Goal: Task Accomplishment & Management: Manage account settings

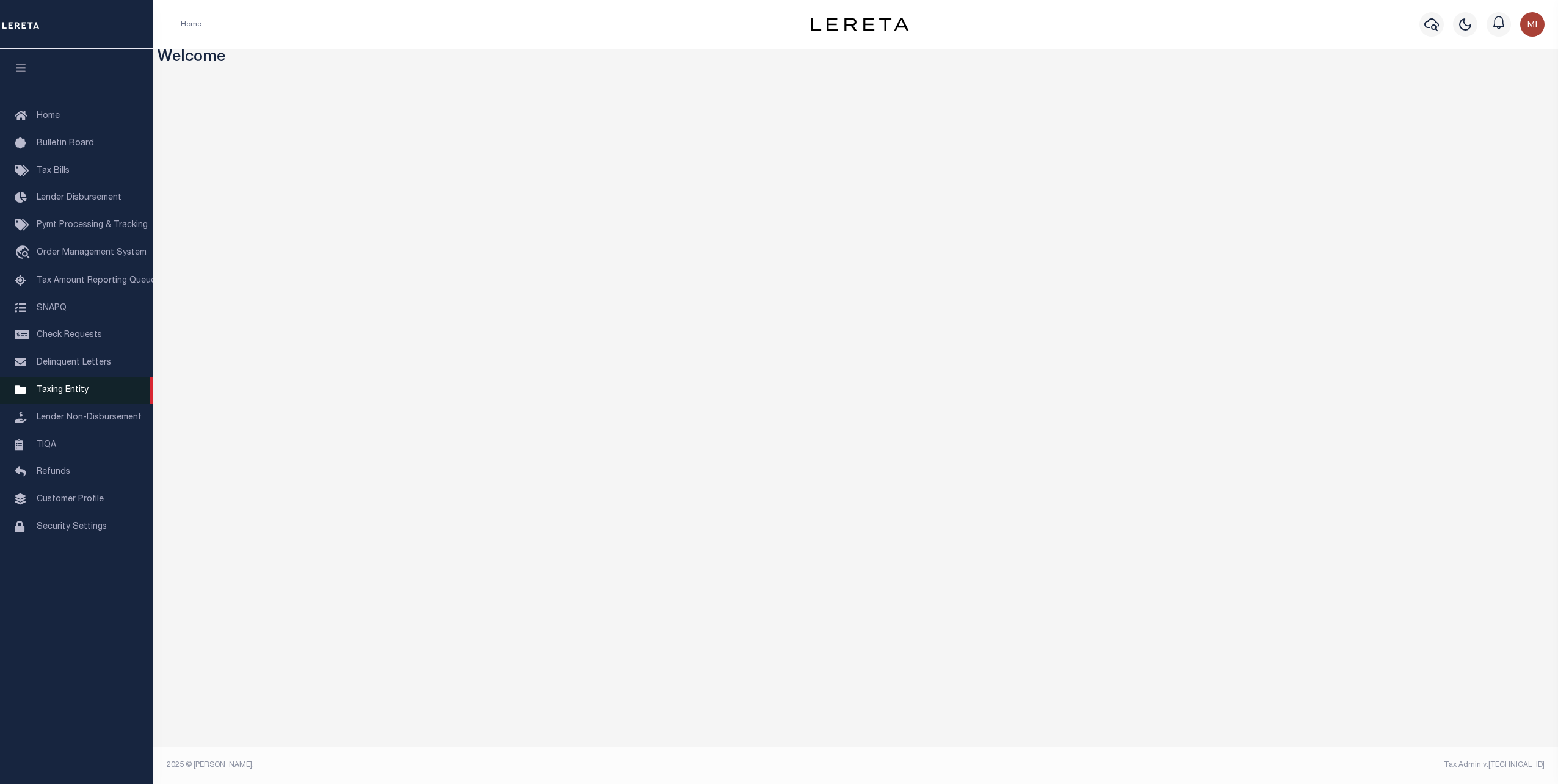
click at [53, 394] on span "Taxing Entity" at bounding box center [63, 390] width 52 height 9
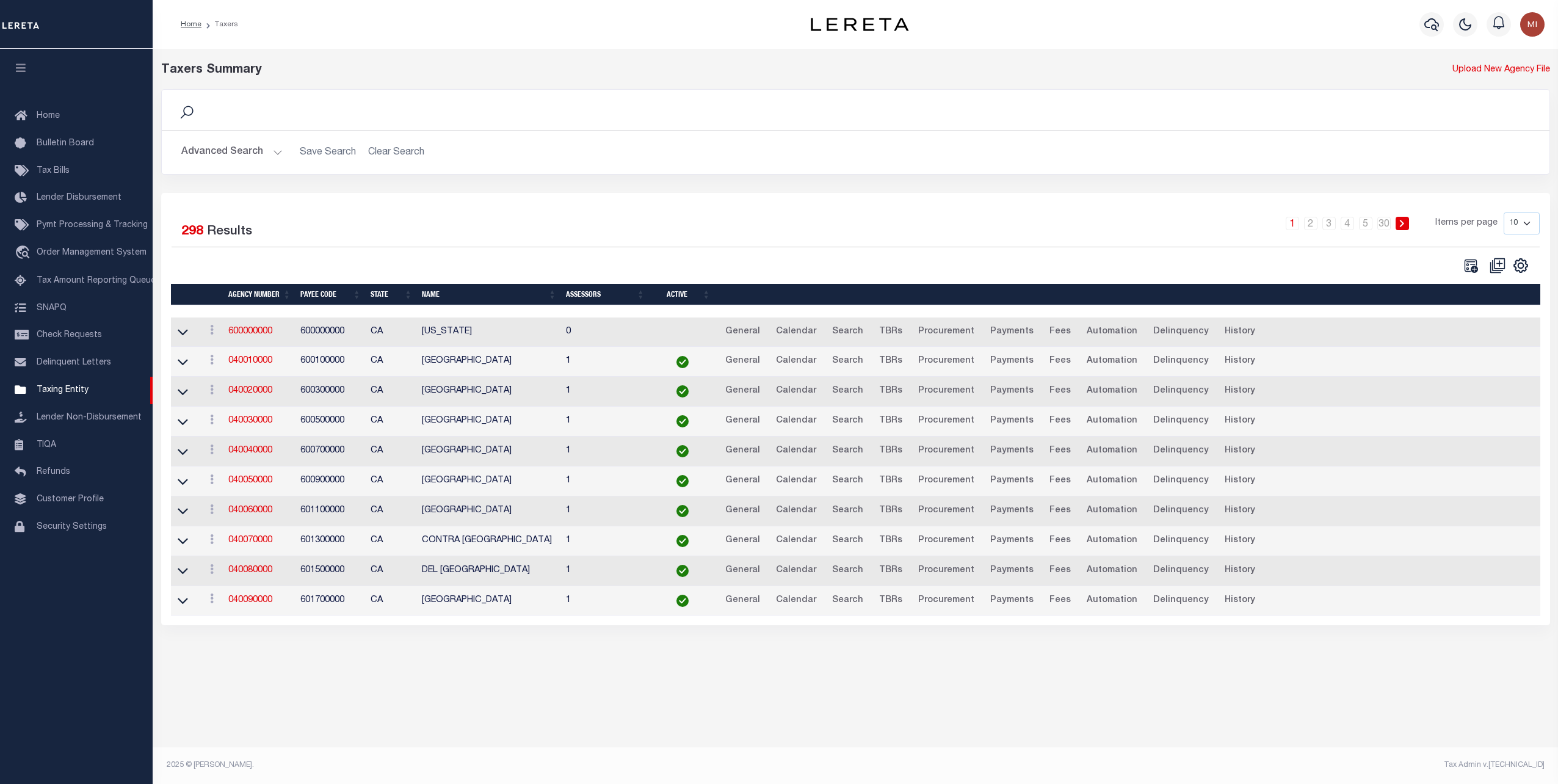
click at [229, 146] on button "Advanced Search" at bounding box center [231, 152] width 102 height 24
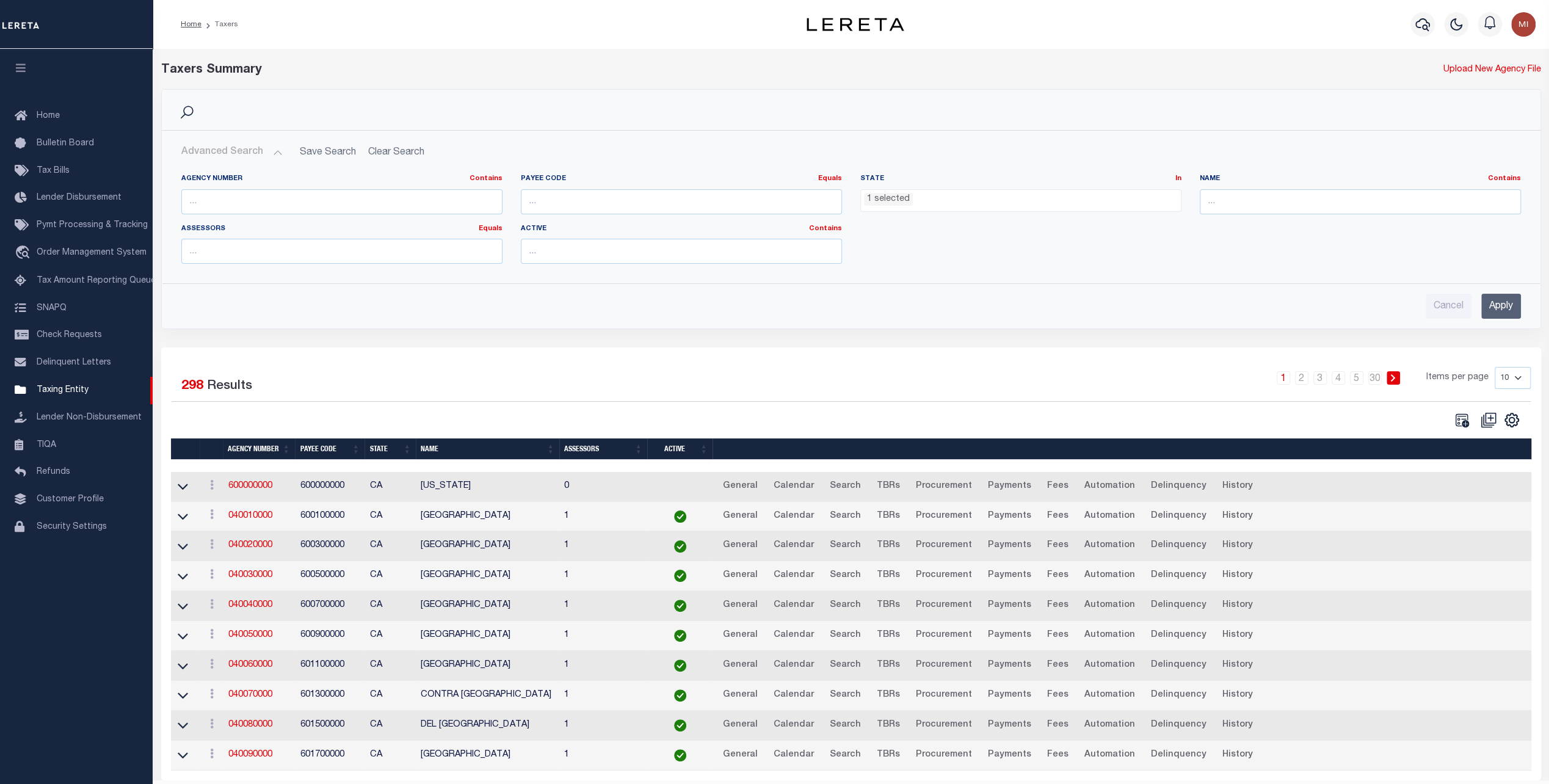
click at [923, 189] on ul "1 selected" at bounding box center [1020, 197] width 320 height 16
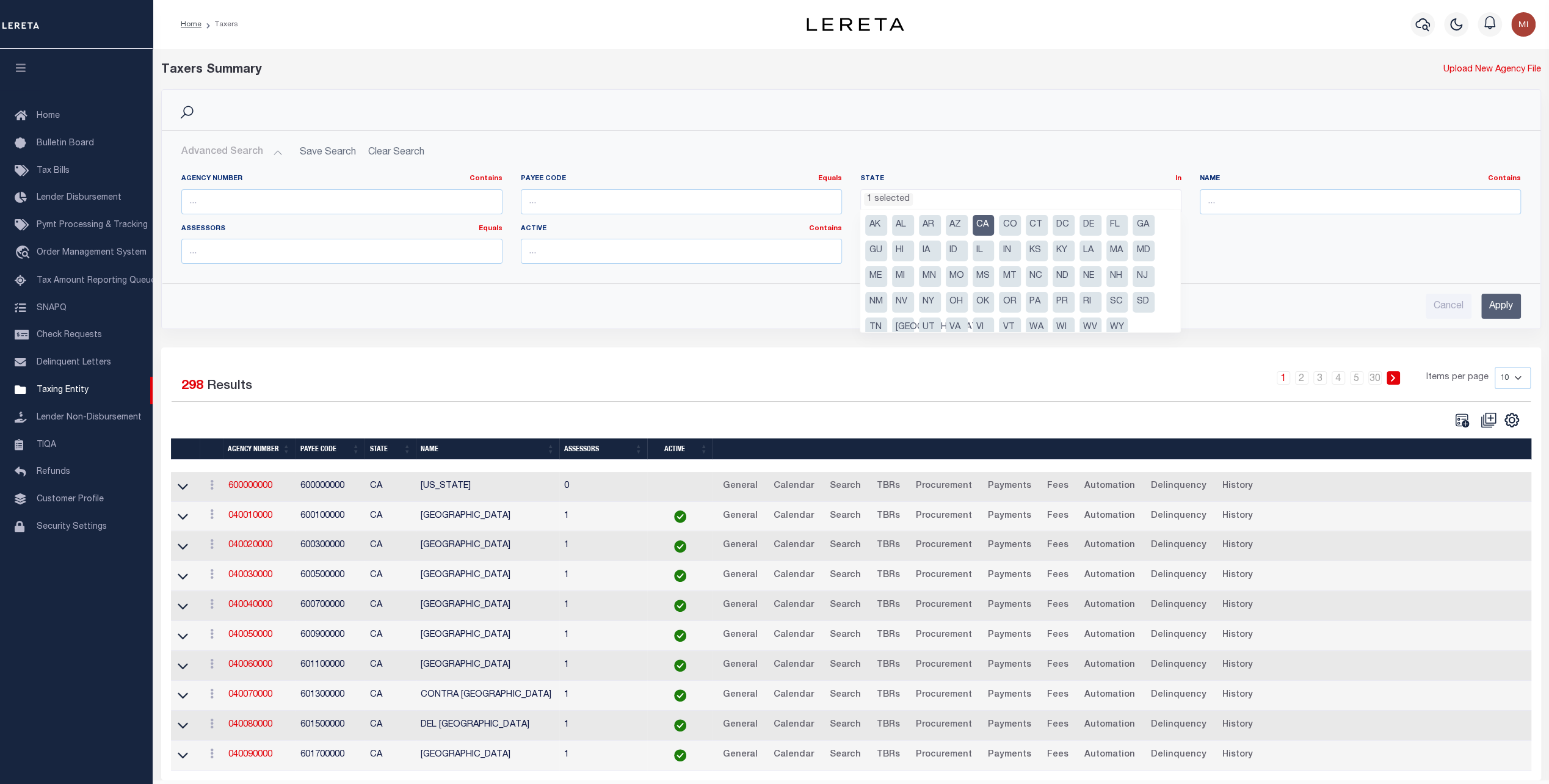
click at [991, 224] on li "CA" at bounding box center [983, 224] width 22 height 20
select select
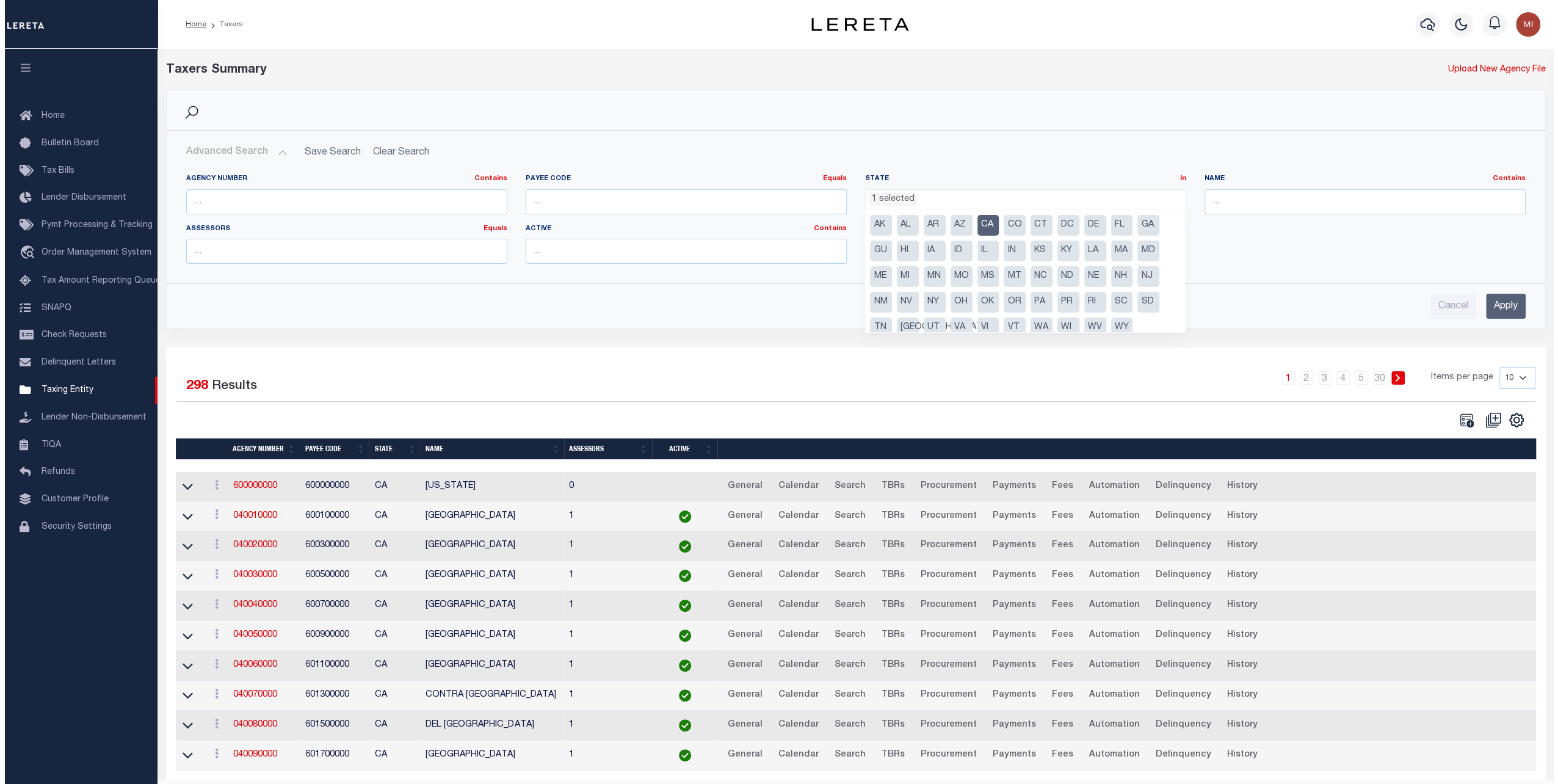
scroll to position [46, 0]
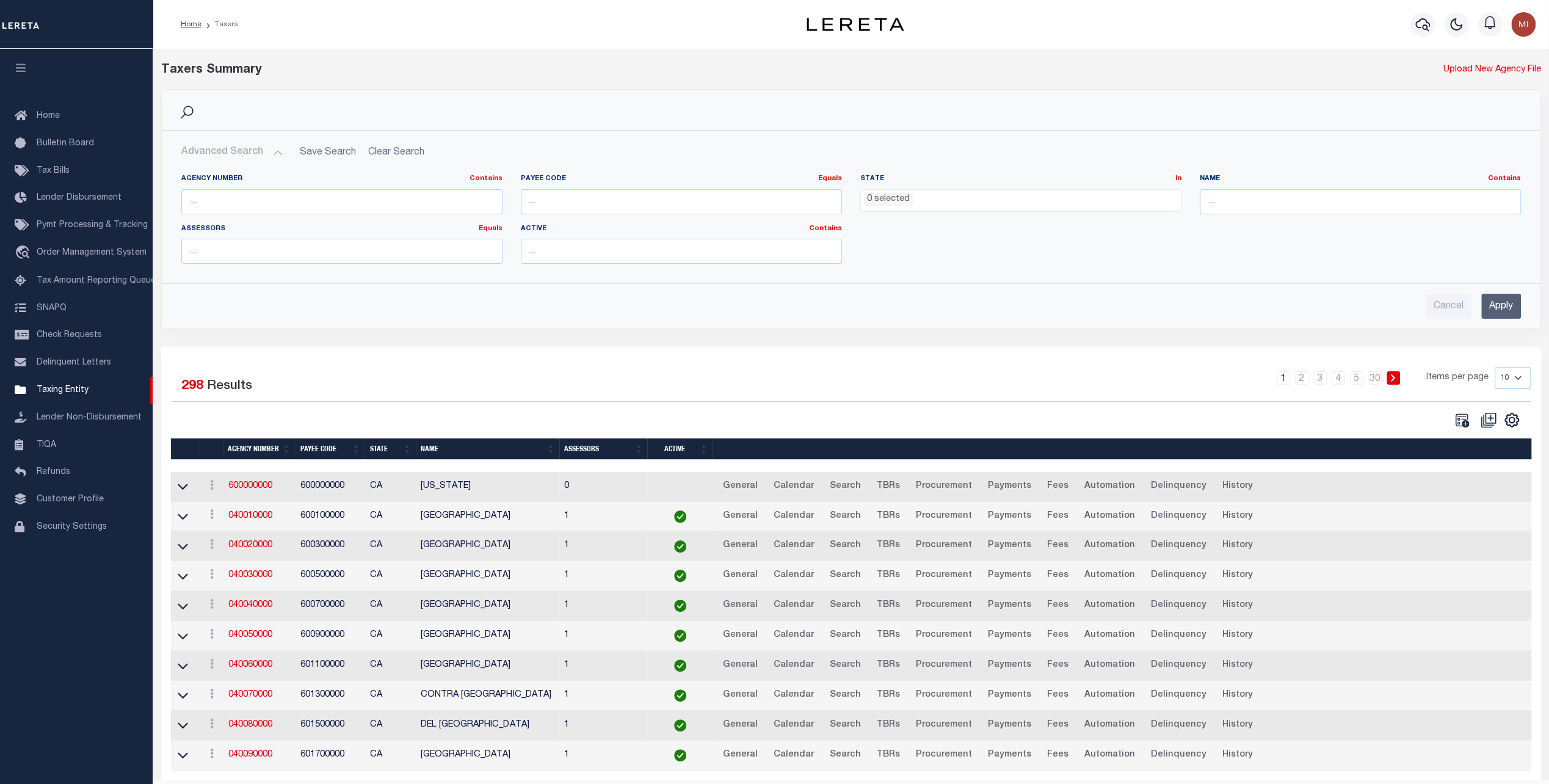
click at [1417, 262] on div "Agency Number Contains Contains Is Payee Code Equals Equals Is Not Equal To Is …" at bounding box center [851, 223] width 1358 height 100
click at [1500, 301] on input "Apply" at bounding box center [1501, 306] width 40 height 25
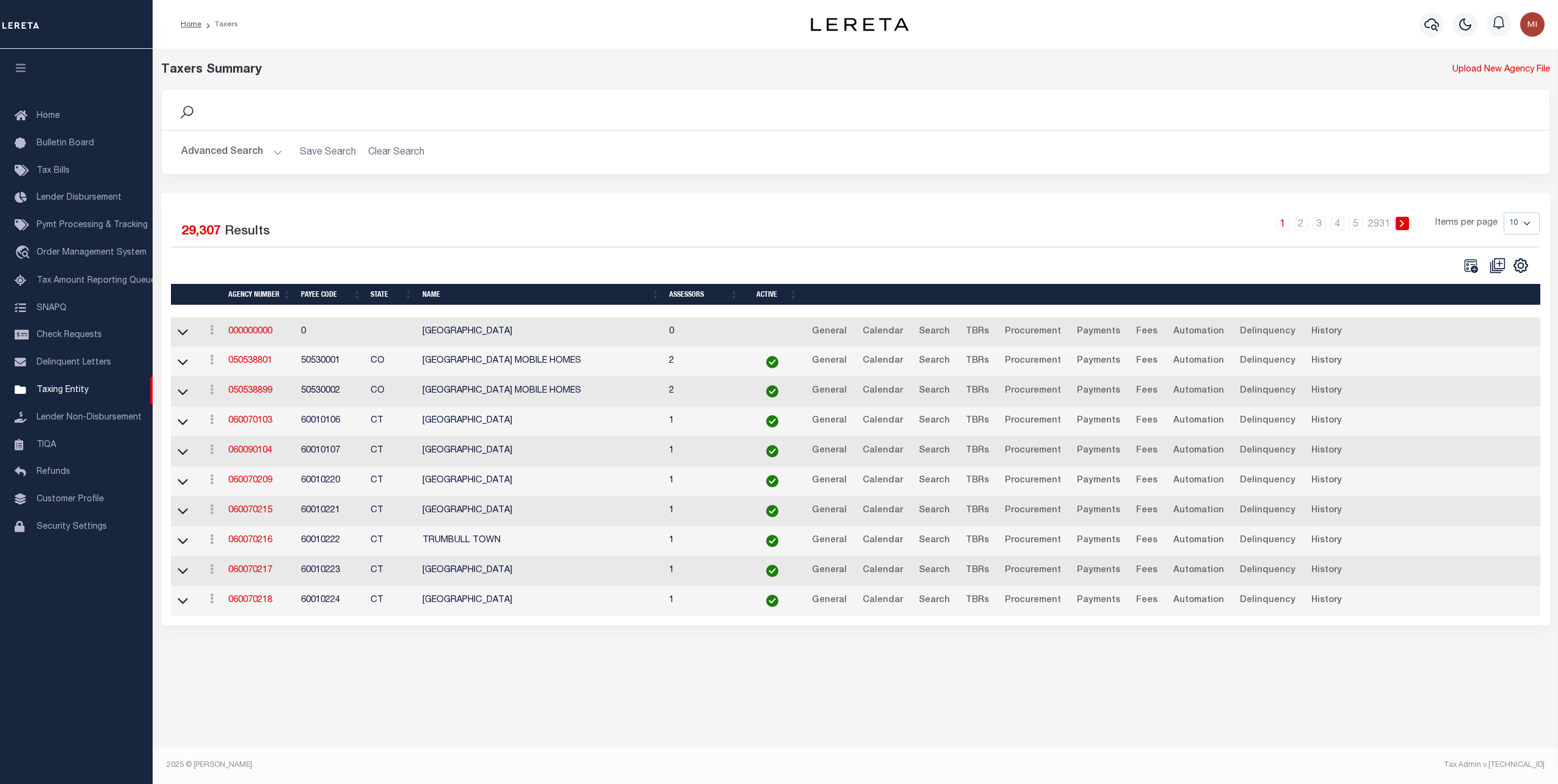
click at [218, 150] on button "Advanced Search" at bounding box center [231, 152] width 102 height 24
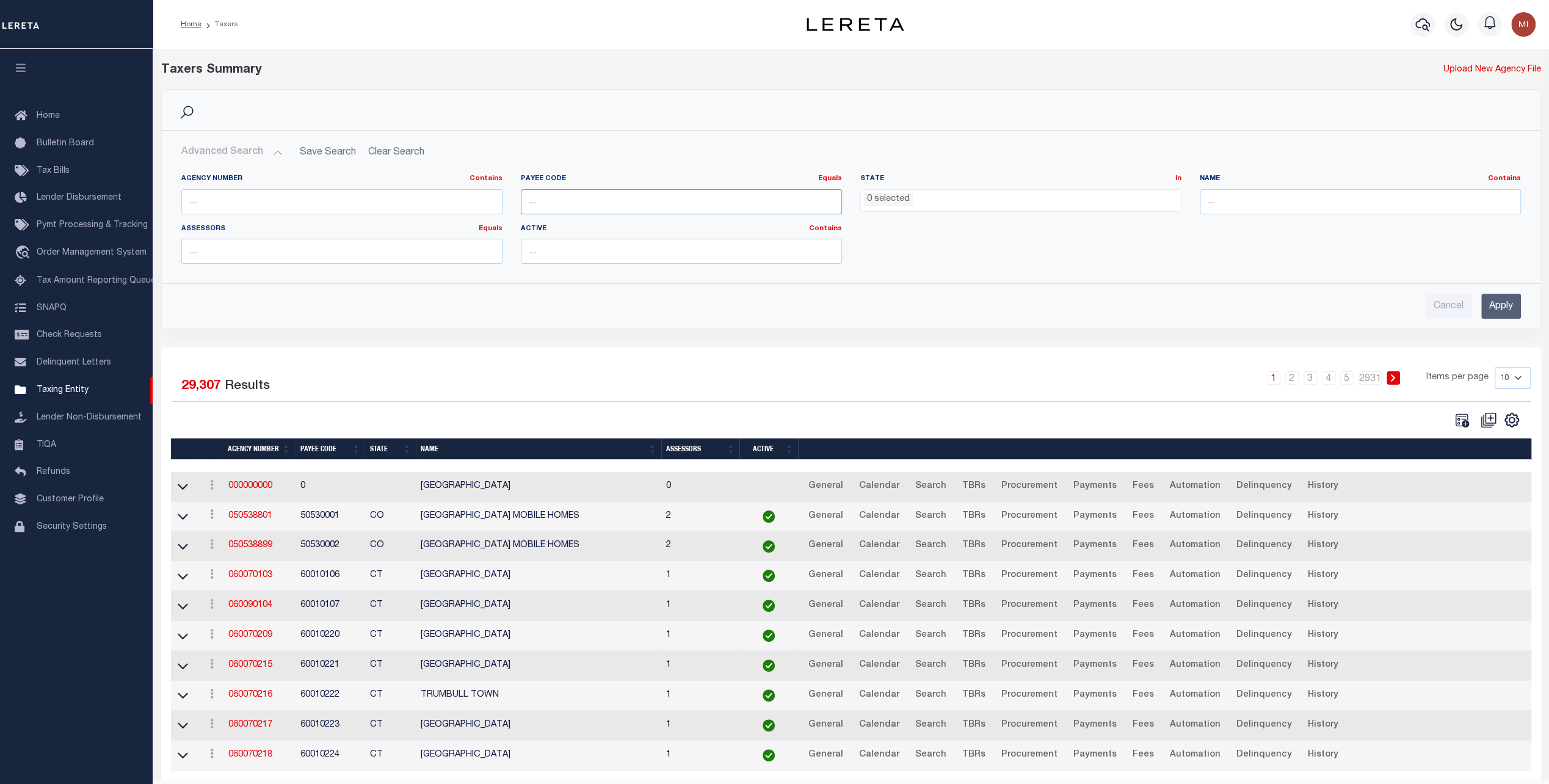
click at [580, 197] on input "number" at bounding box center [682, 202] width 321 height 25
paste input "4843900000"
type input "4843900000"
click at [1509, 303] on input "Apply" at bounding box center [1501, 306] width 40 height 25
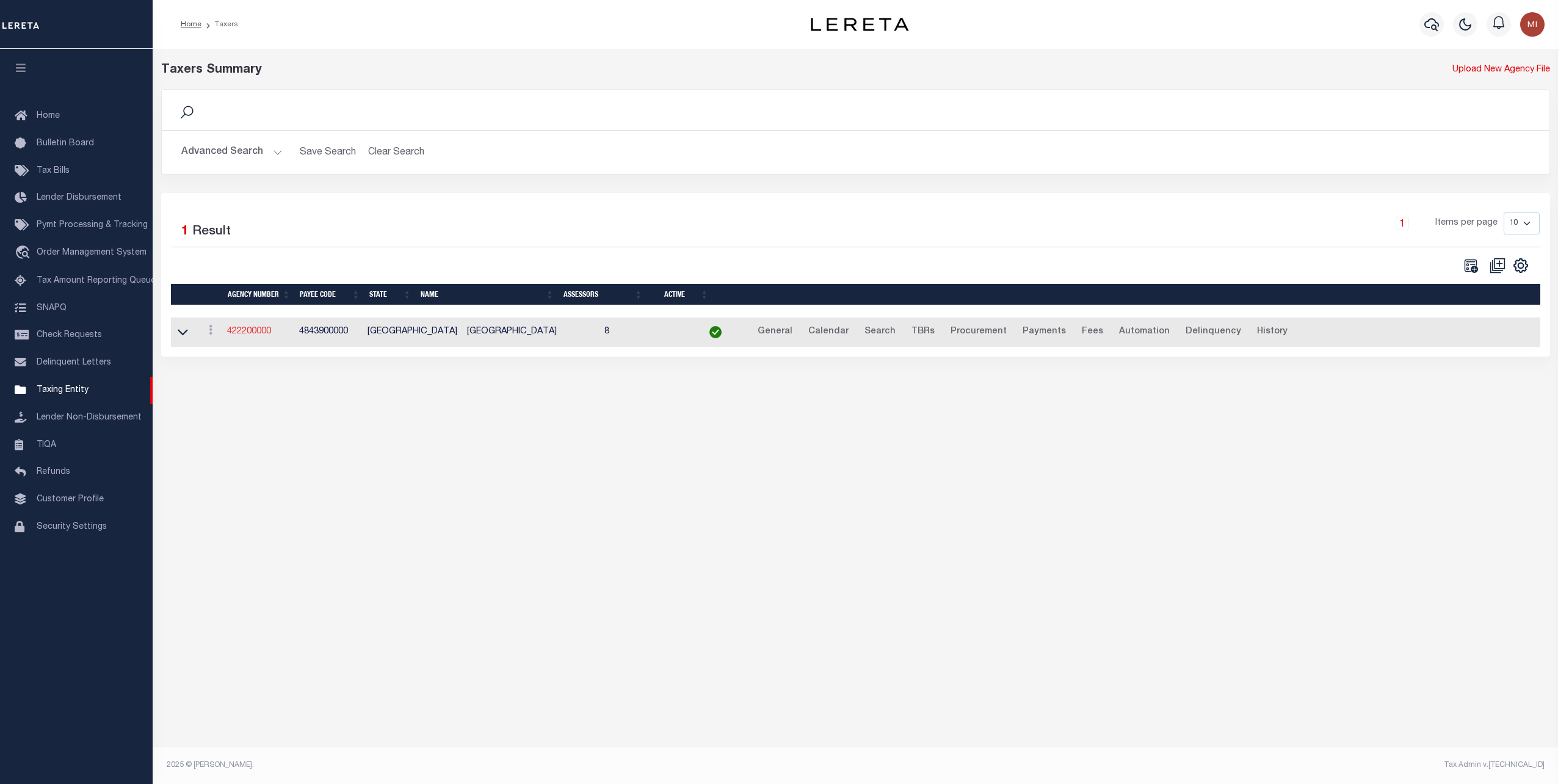
click at [261, 329] on link "422200000" at bounding box center [249, 331] width 44 height 9
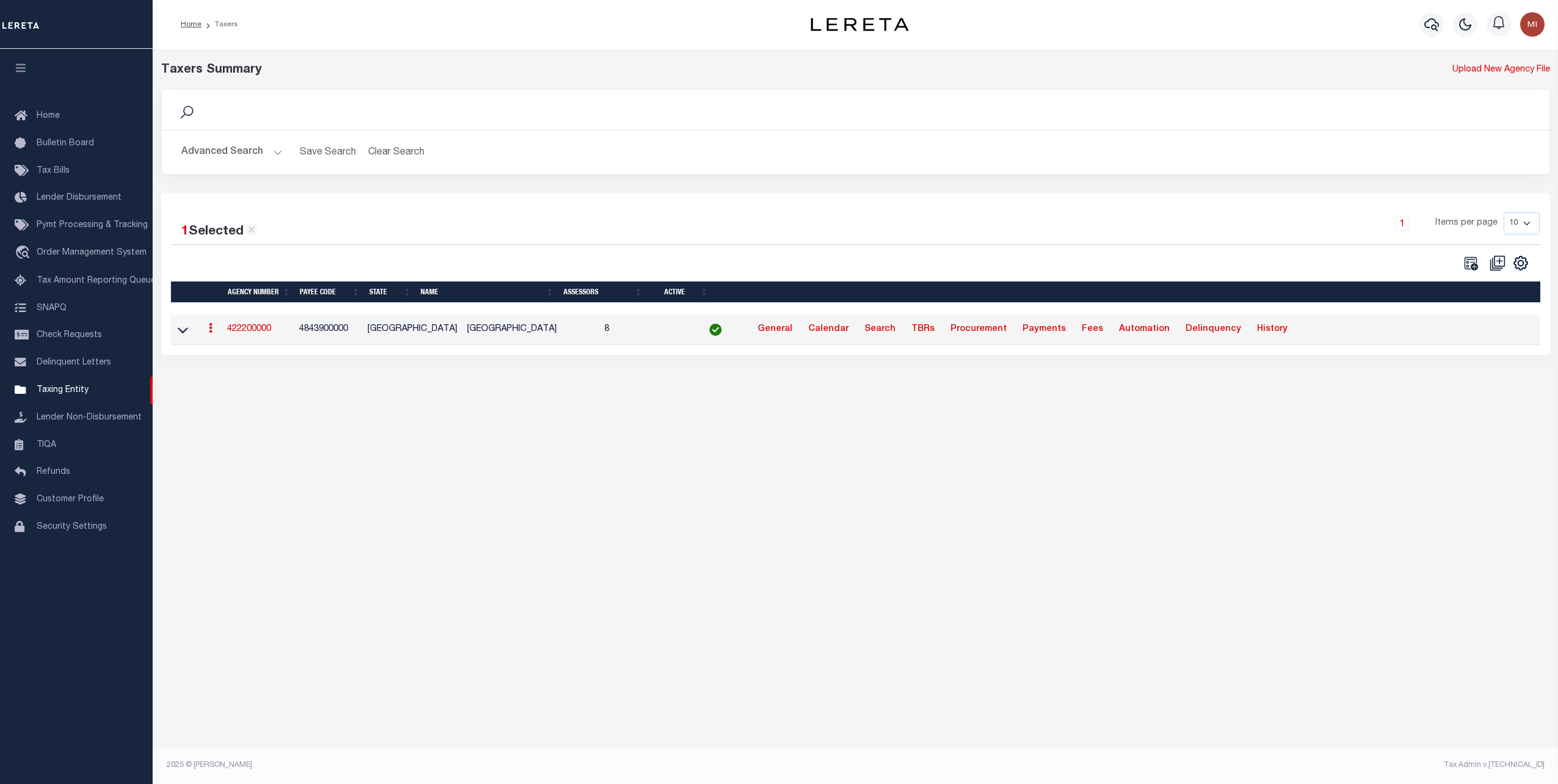
click at [243, 327] on link "422200000" at bounding box center [249, 329] width 44 height 9
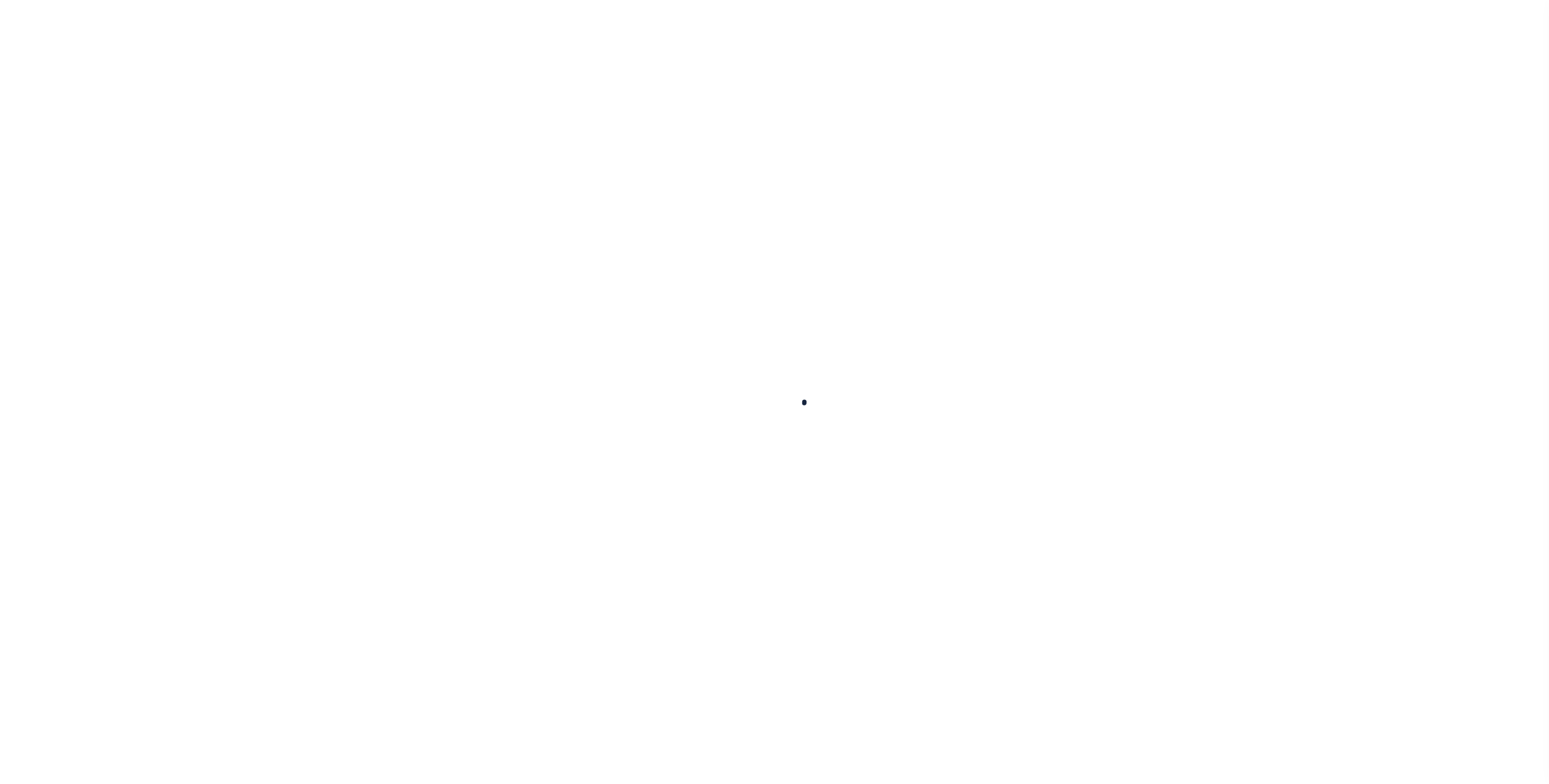
select select
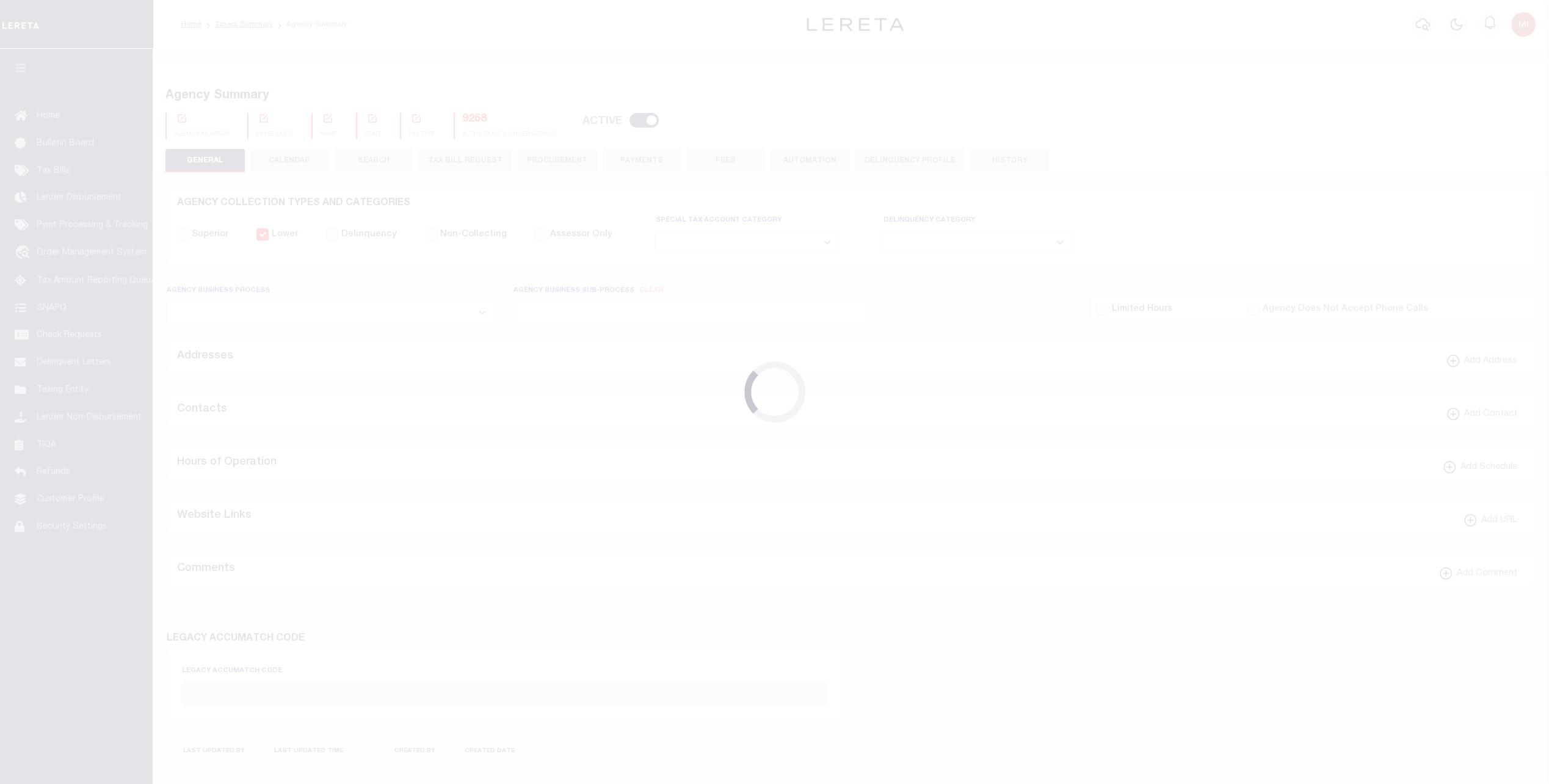
checkbox input "false"
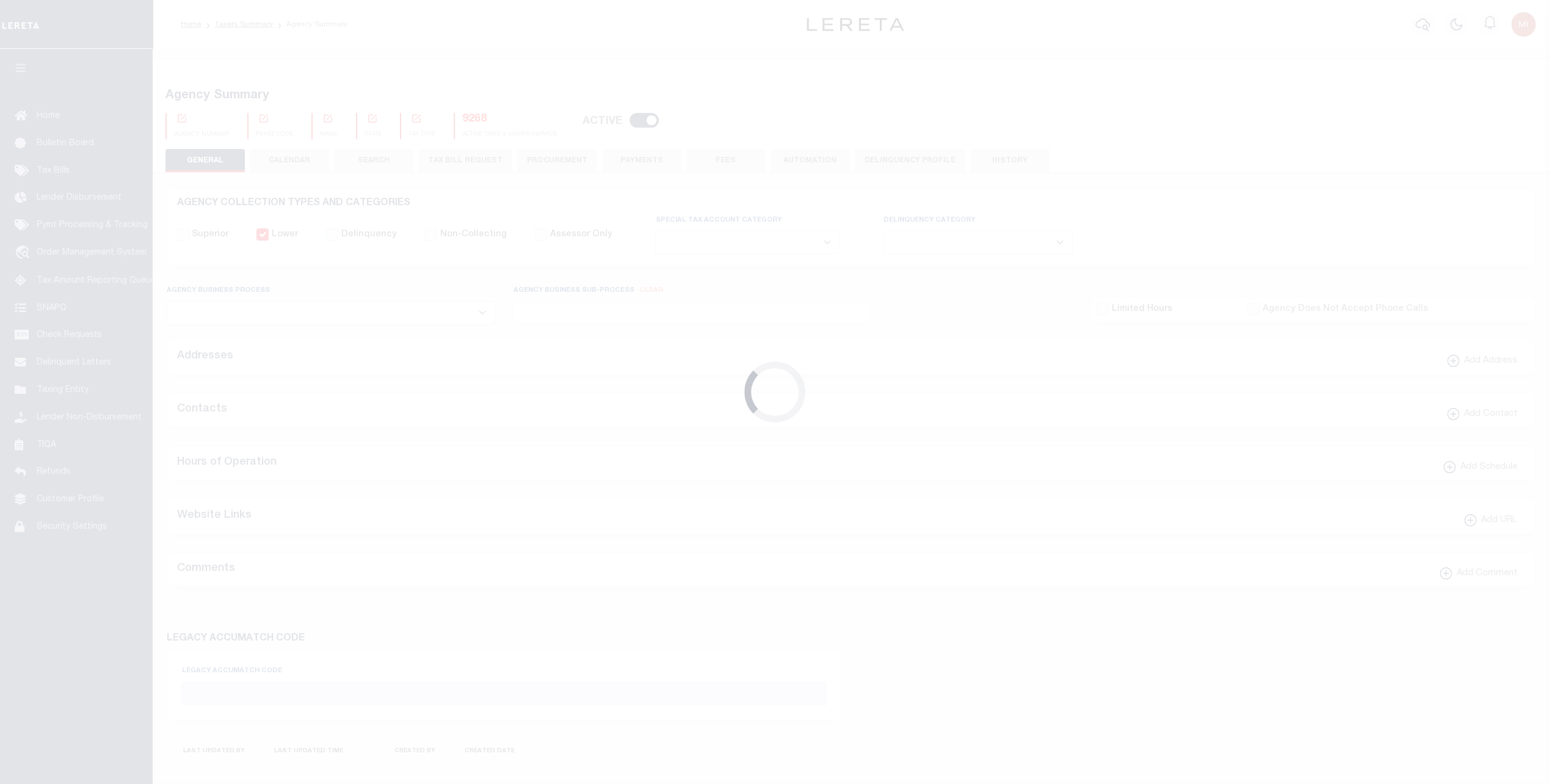
type input "4843900000"
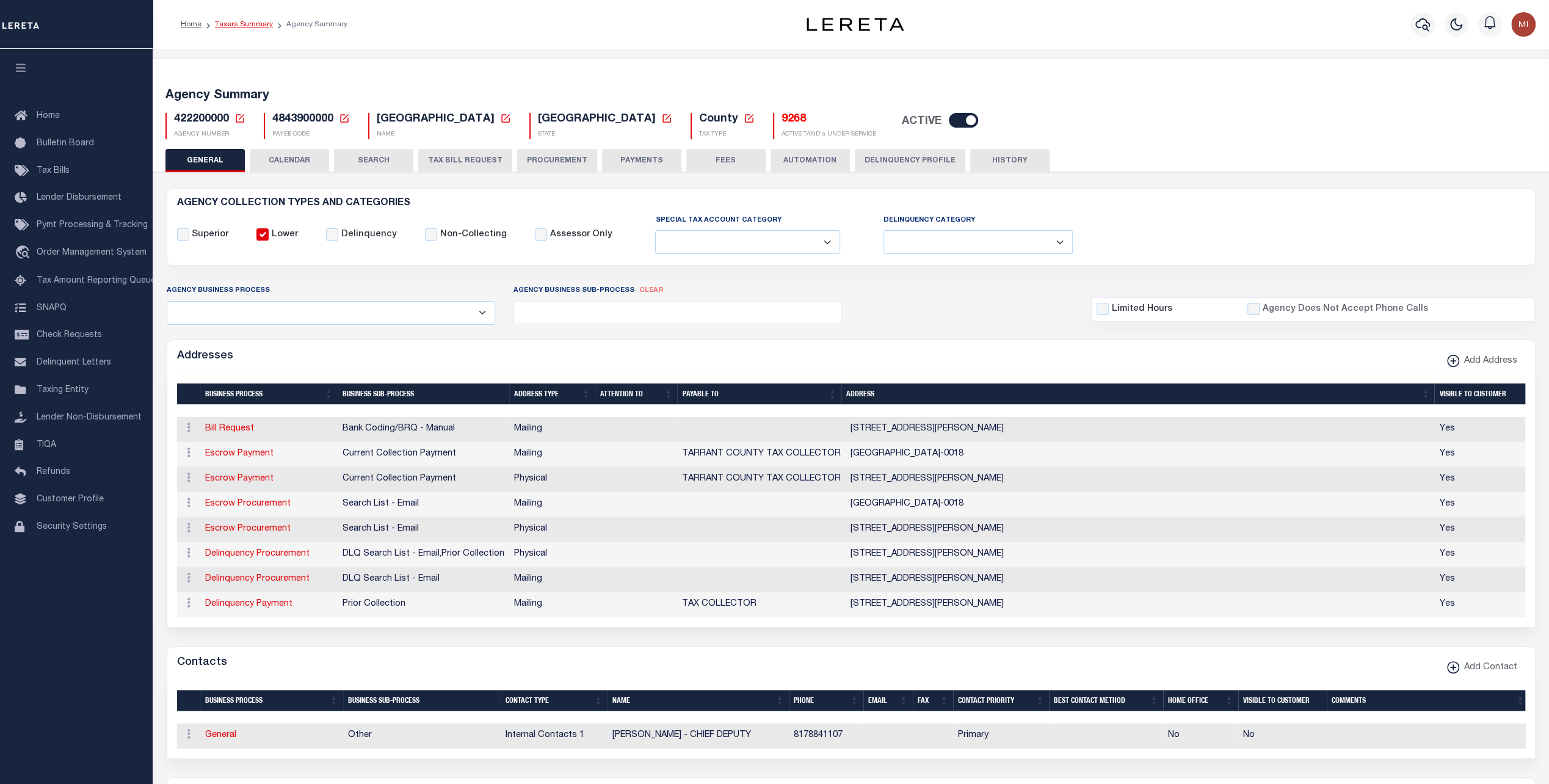
click at [242, 24] on link "Taxers Summary" at bounding box center [244, 24] width 58 height 8
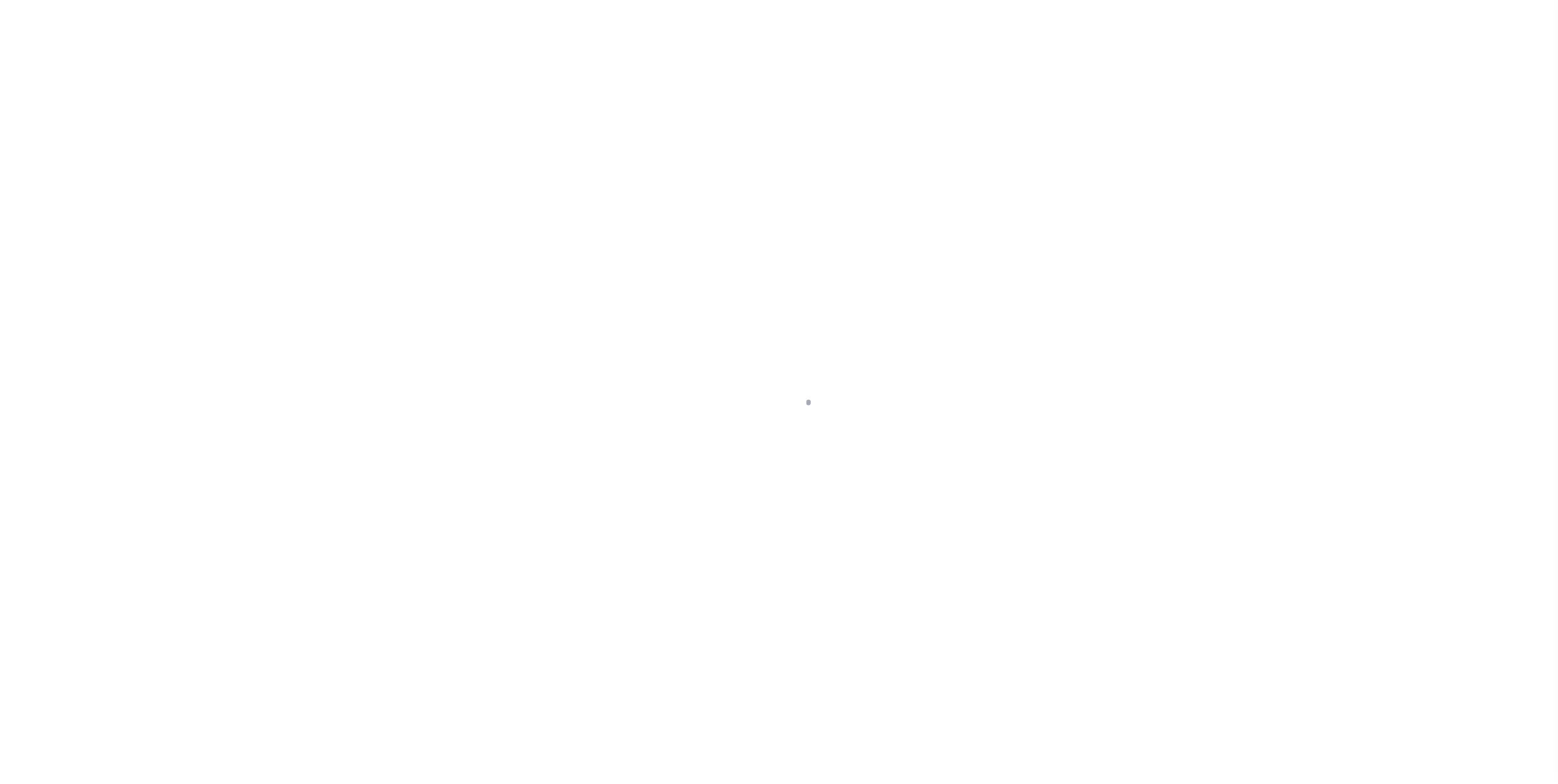
select select
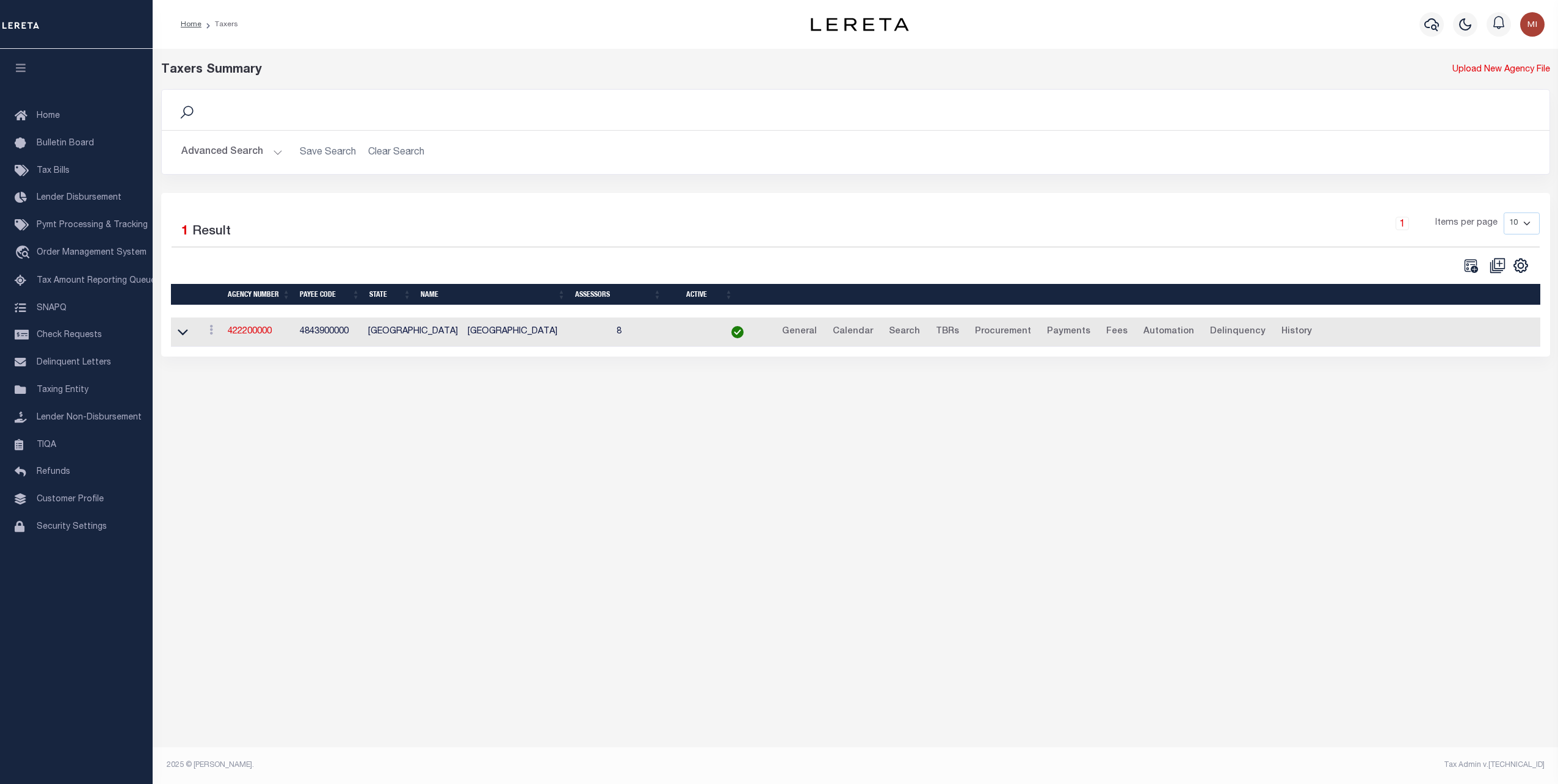
click at [248, 150] on button "Advanced Search" at bounding box center [231, 152] width 102 height 24
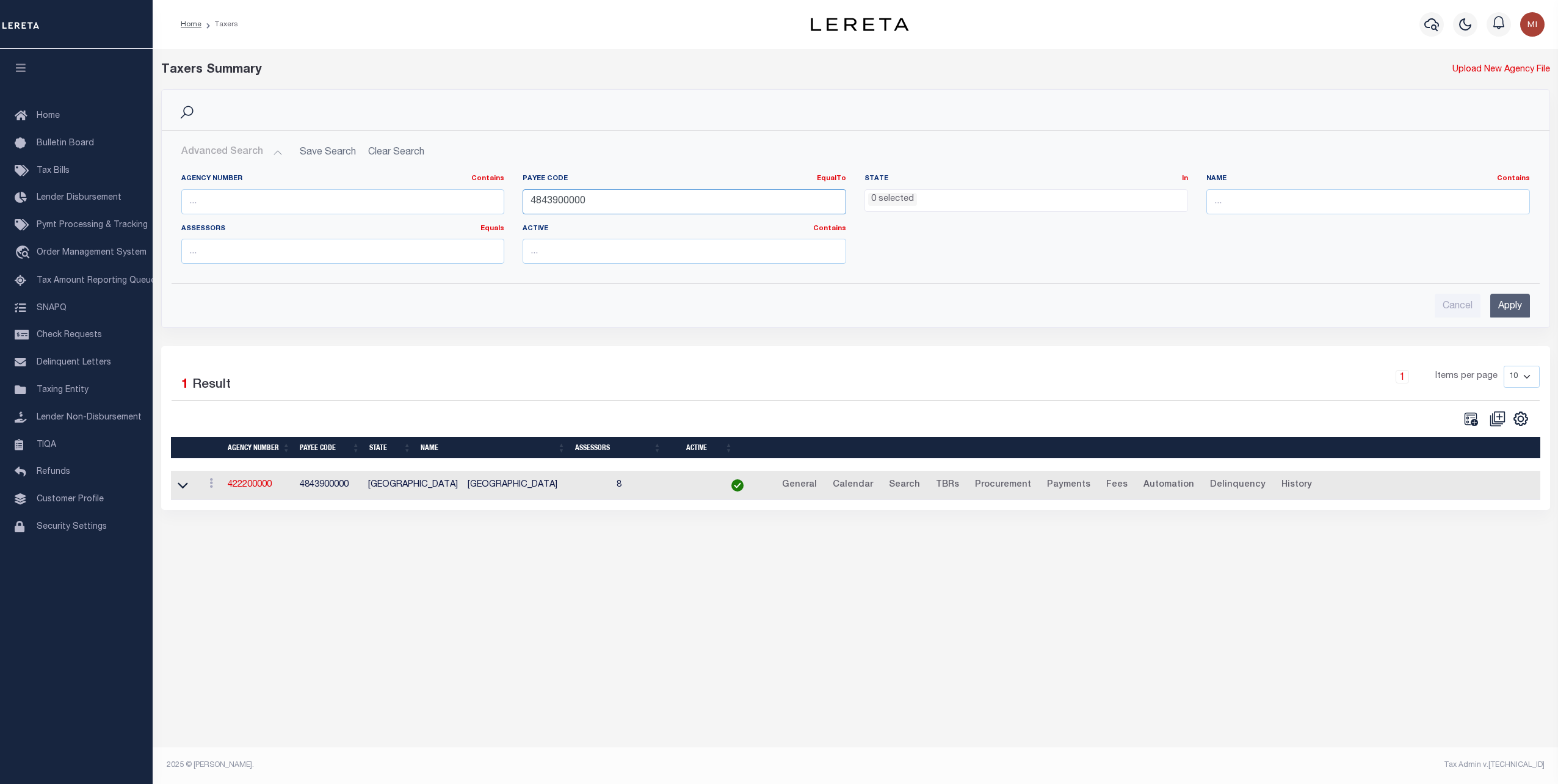
drag, startPoint x: 607, startPoint y: 203, endPoint x: 433, endPoint y: 199, distance: 174.0
click at [430, 198] on div "Agency Number Contains Contains Is Payee Code EqualTo Equals Is Not Equal To Is…" at bounding box center [855, 223] width 1367 height 100
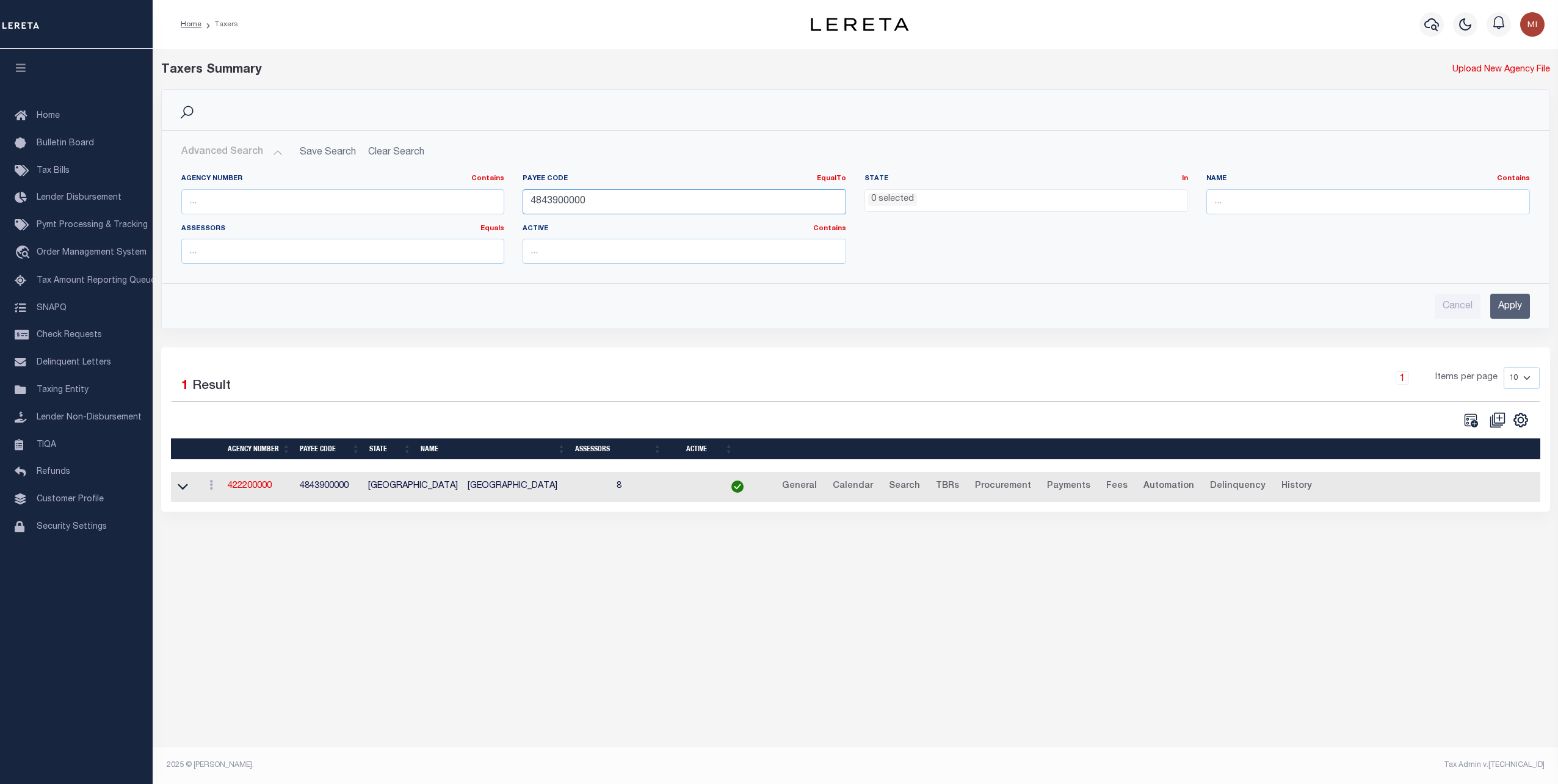
paste input "23"
type input "4842300000"
click at [1505, 299] on input "Apply" at bounding box center [1510, 306] width 40 height 25
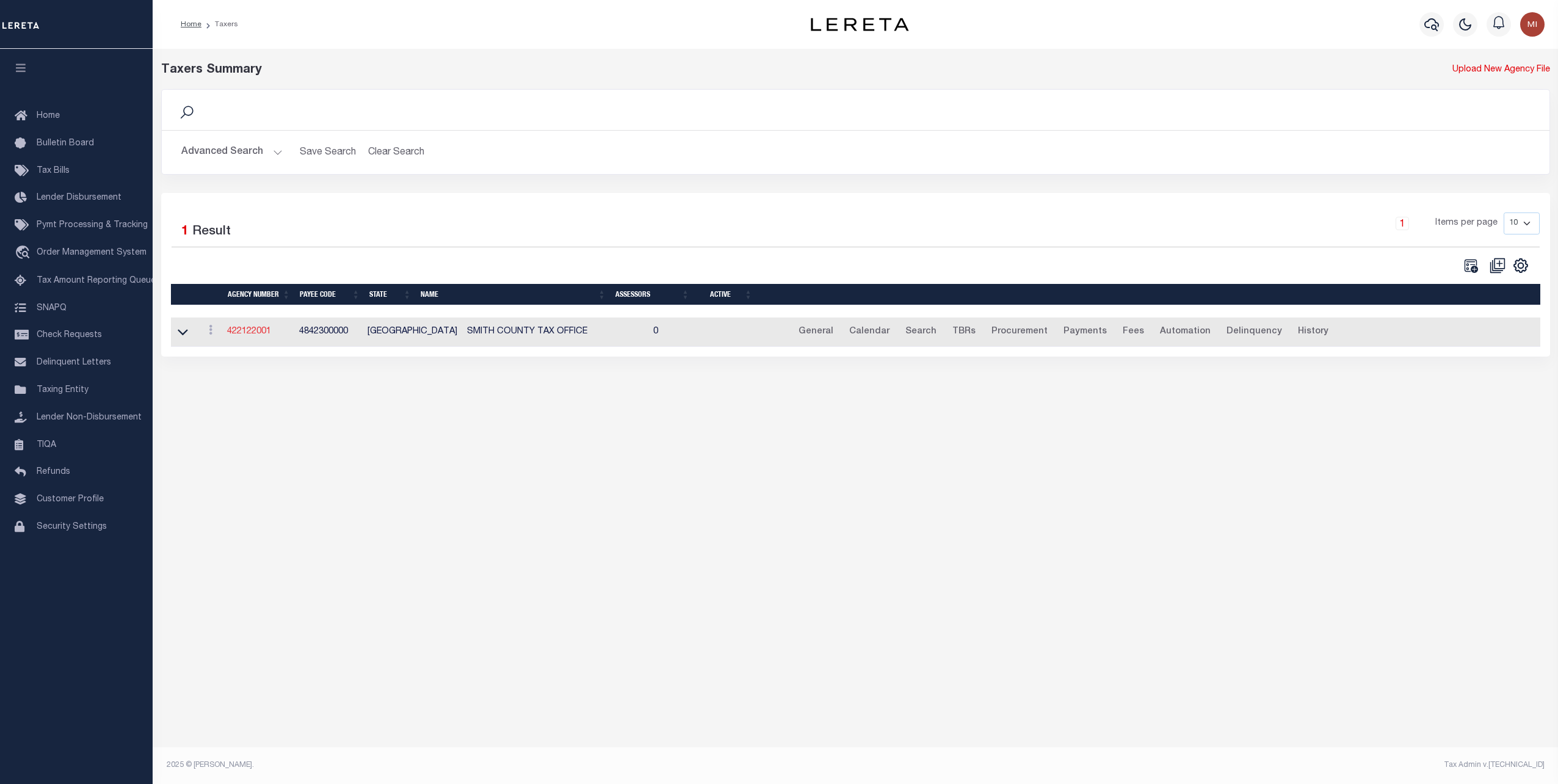
click at [264, 330] on link "422122001" at bounding box center [249, 331] width 44 height 9
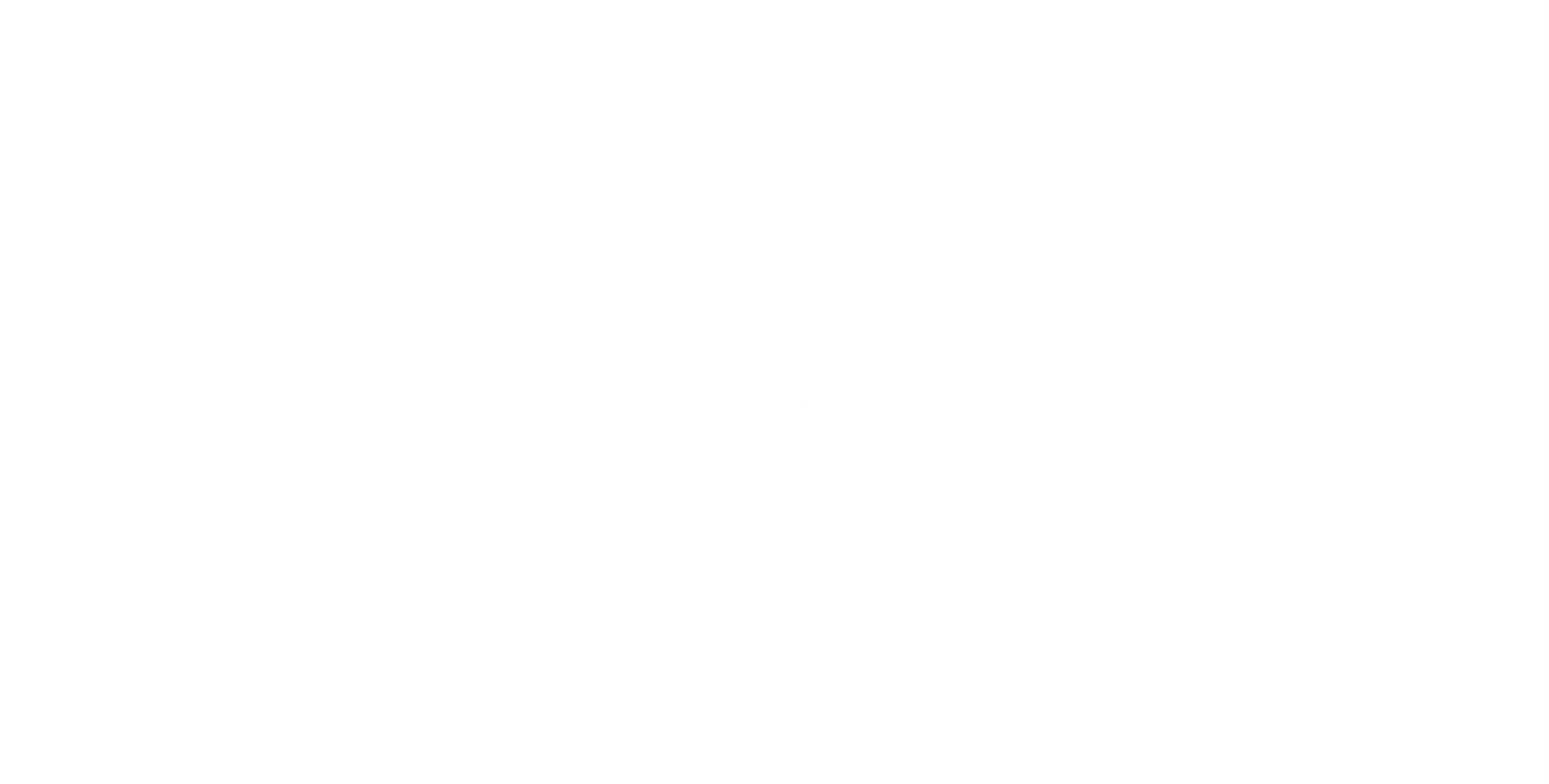
select select
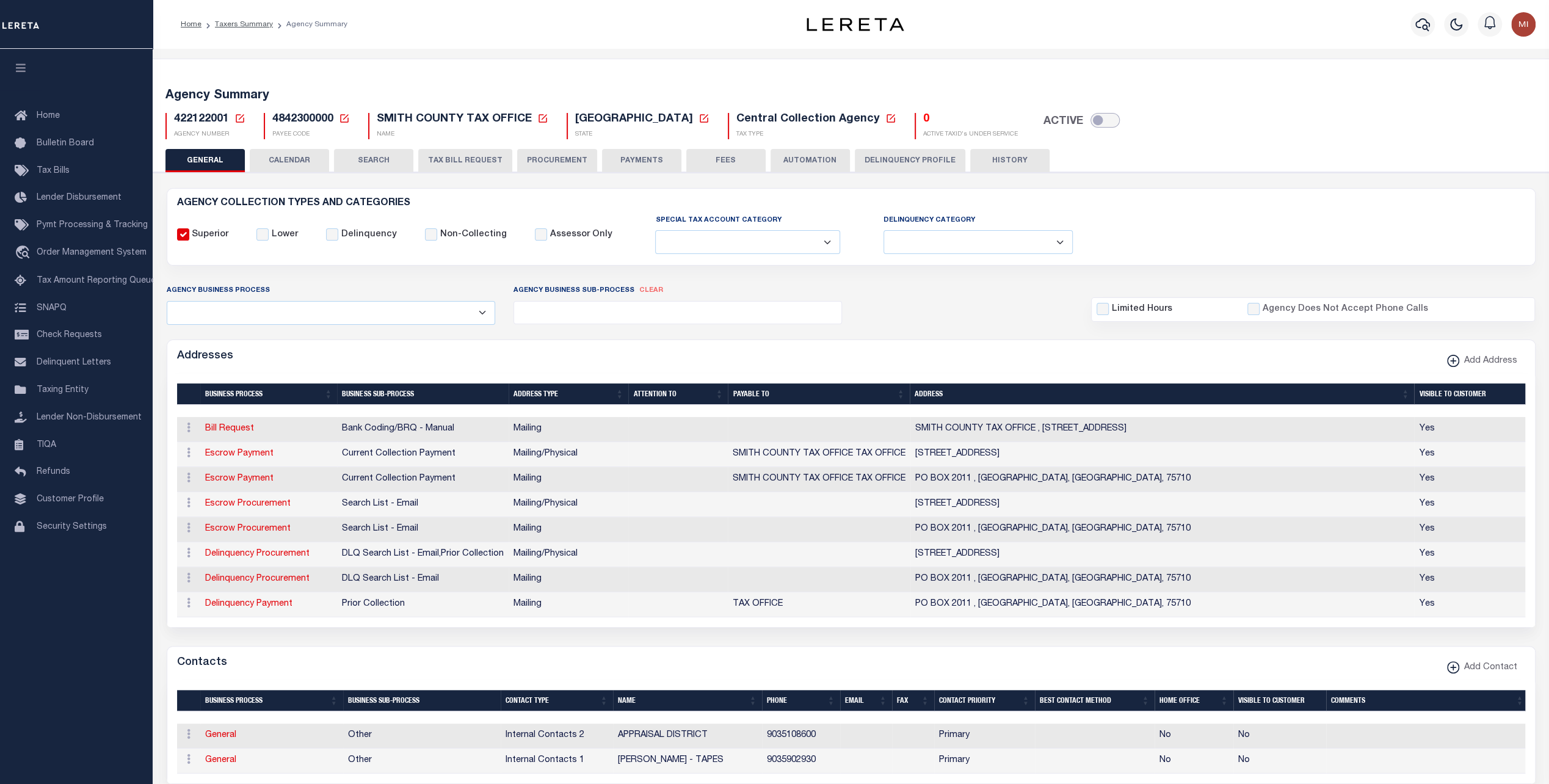
click at [1091, 119] on input "checkbox" at bounding box center [1105, 120] width 29 height 15
checkbox input "true"
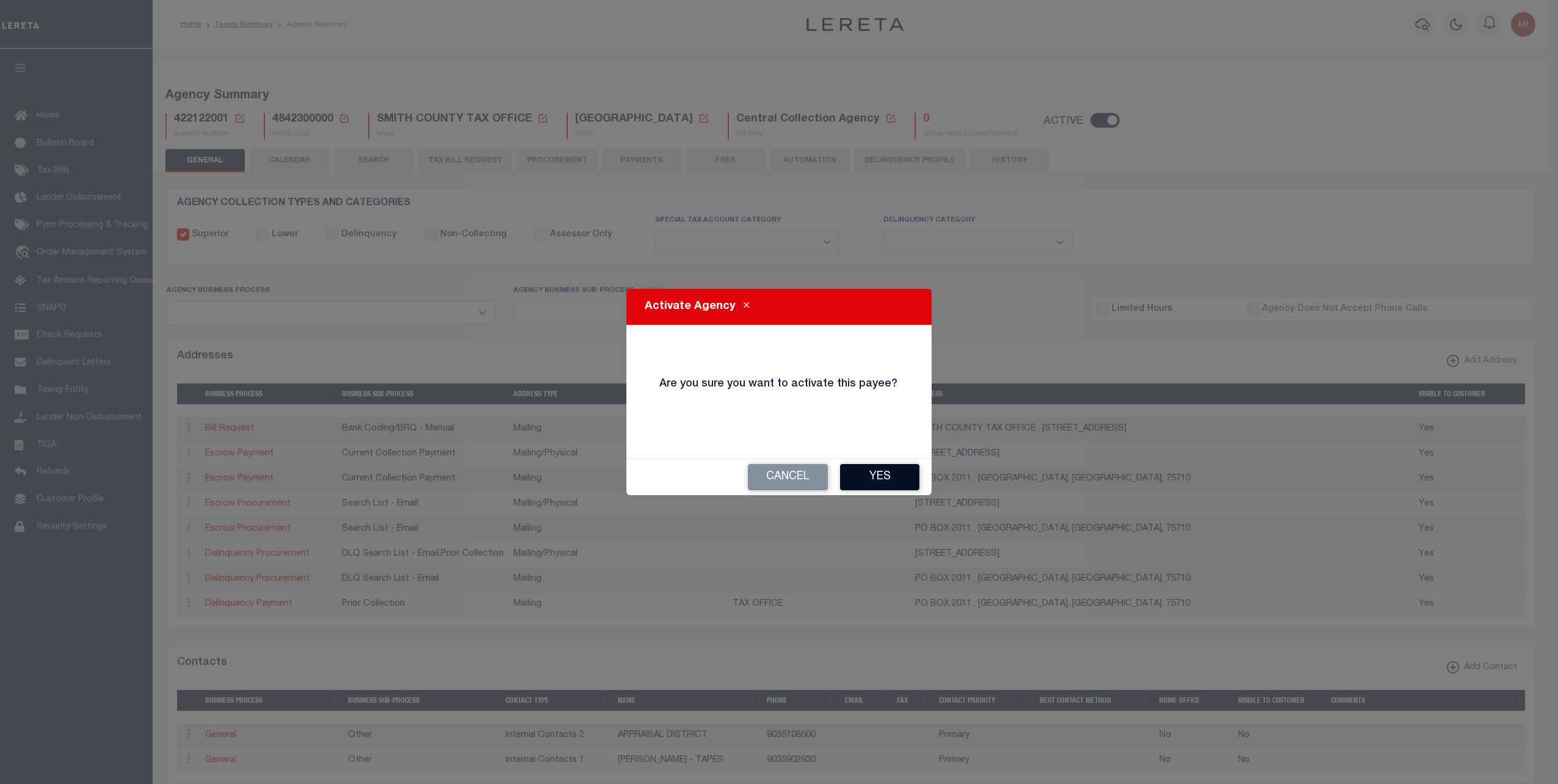
click at [877, 473] on button "Yes" at bounding box center [880, 477] width 79 height 26
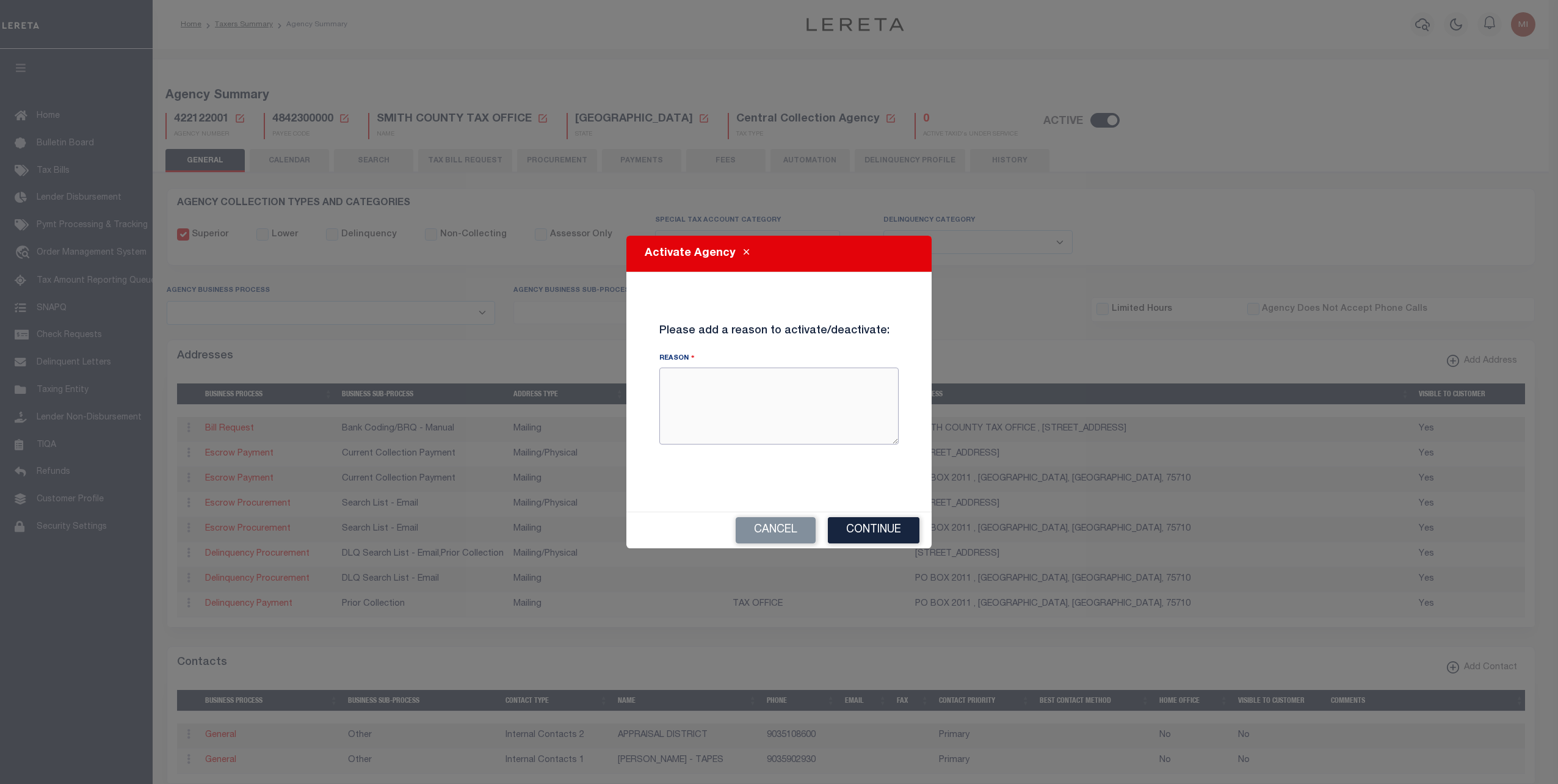
click at [726, 398] on textarea "Reason" at bounding box center [779, 406] width 239 height 77
type textarea "testing"
click at [859, 527] on button "Continue" at bounding box center [873, 530] width 92 height 26
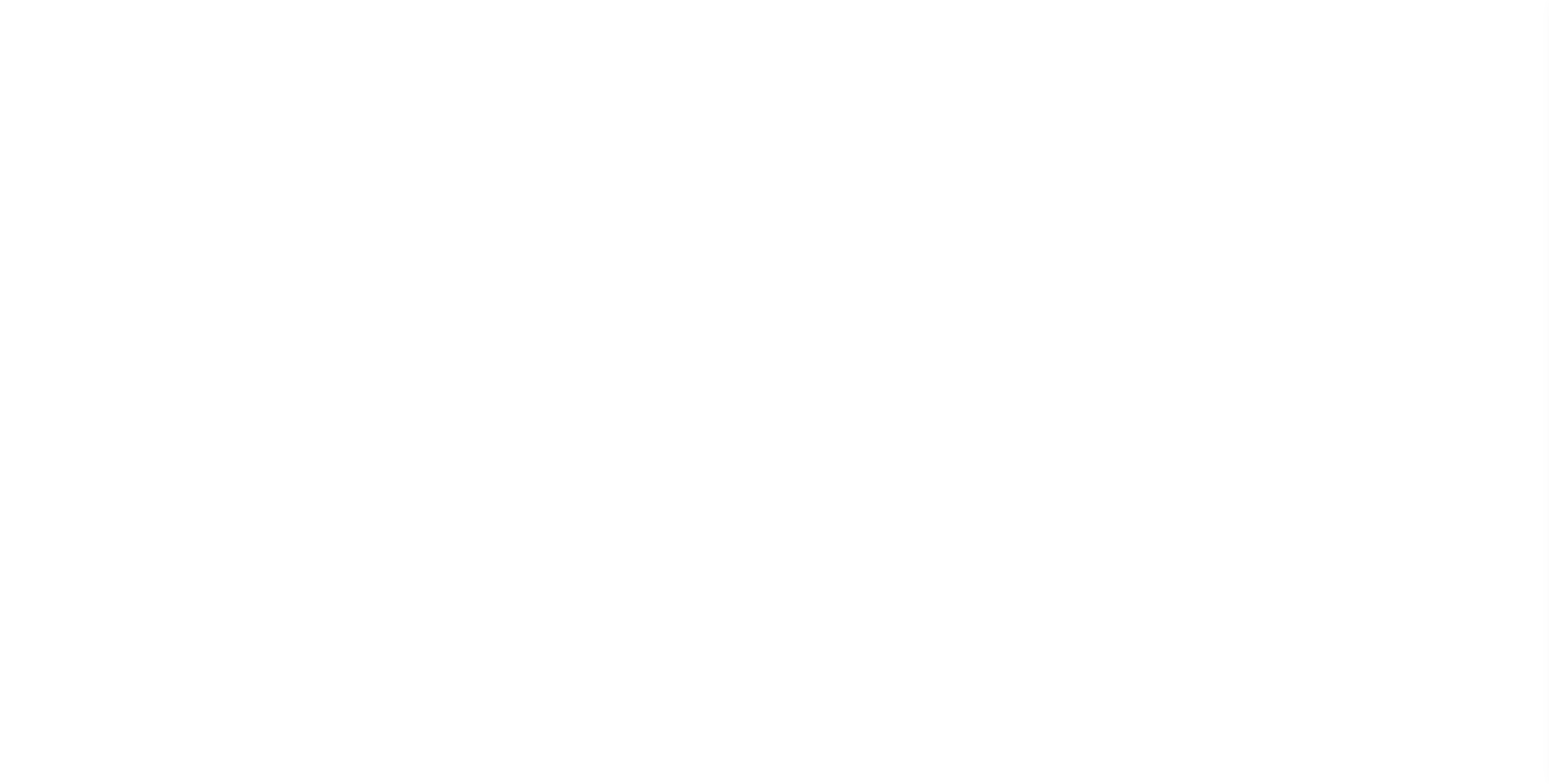
select select
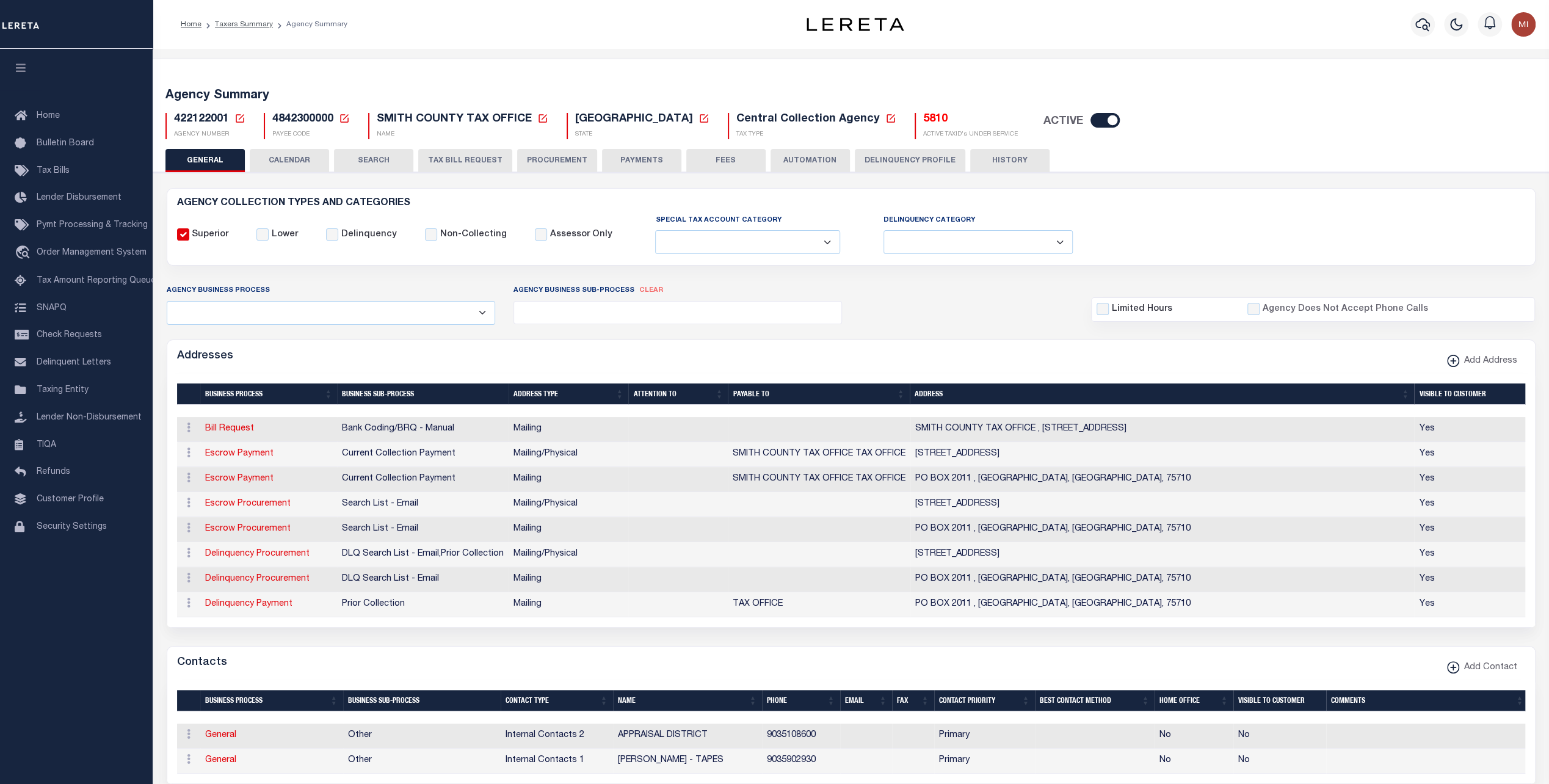
click at [238, 19] on li "Taxers Summary" at bounding box center [237, 24] width 72 height 11
click at [238, 25] on link "Taxers Summary" at bounding box center [244, 24] width 58 height 8
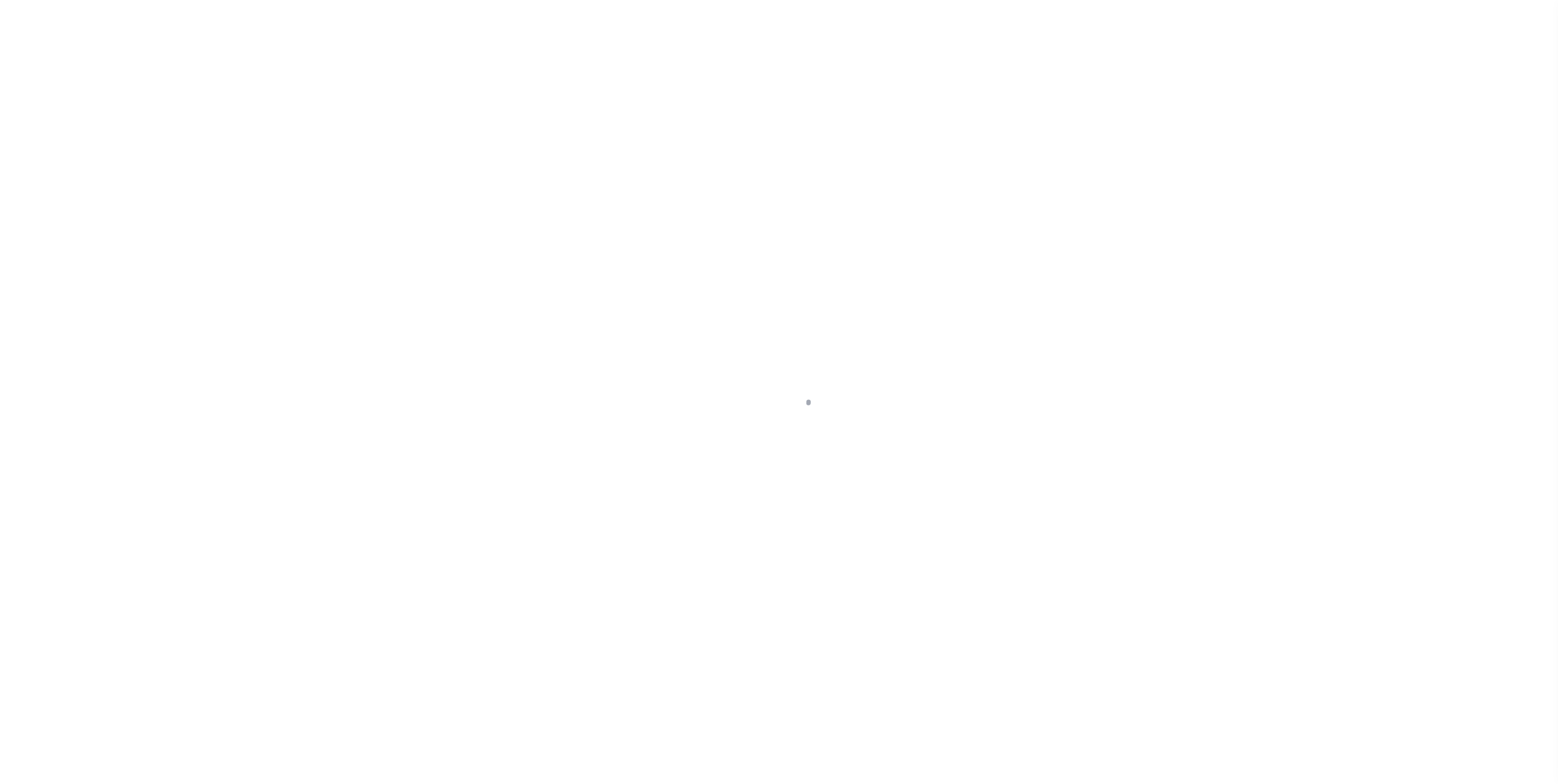
select select
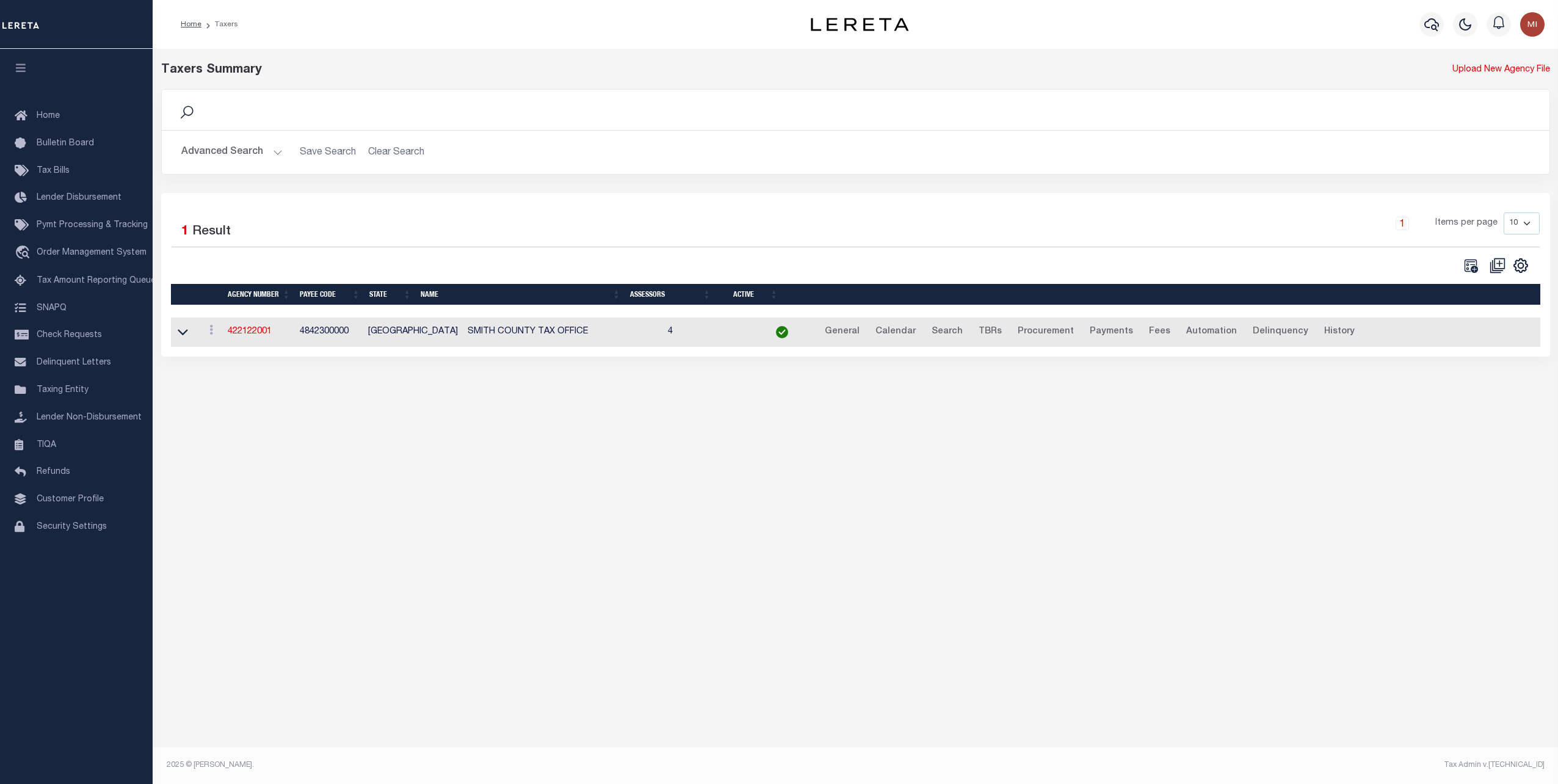
click at [266, 151] on button "Advanced Search" at bounding box center [231, 152] width 102 height 24
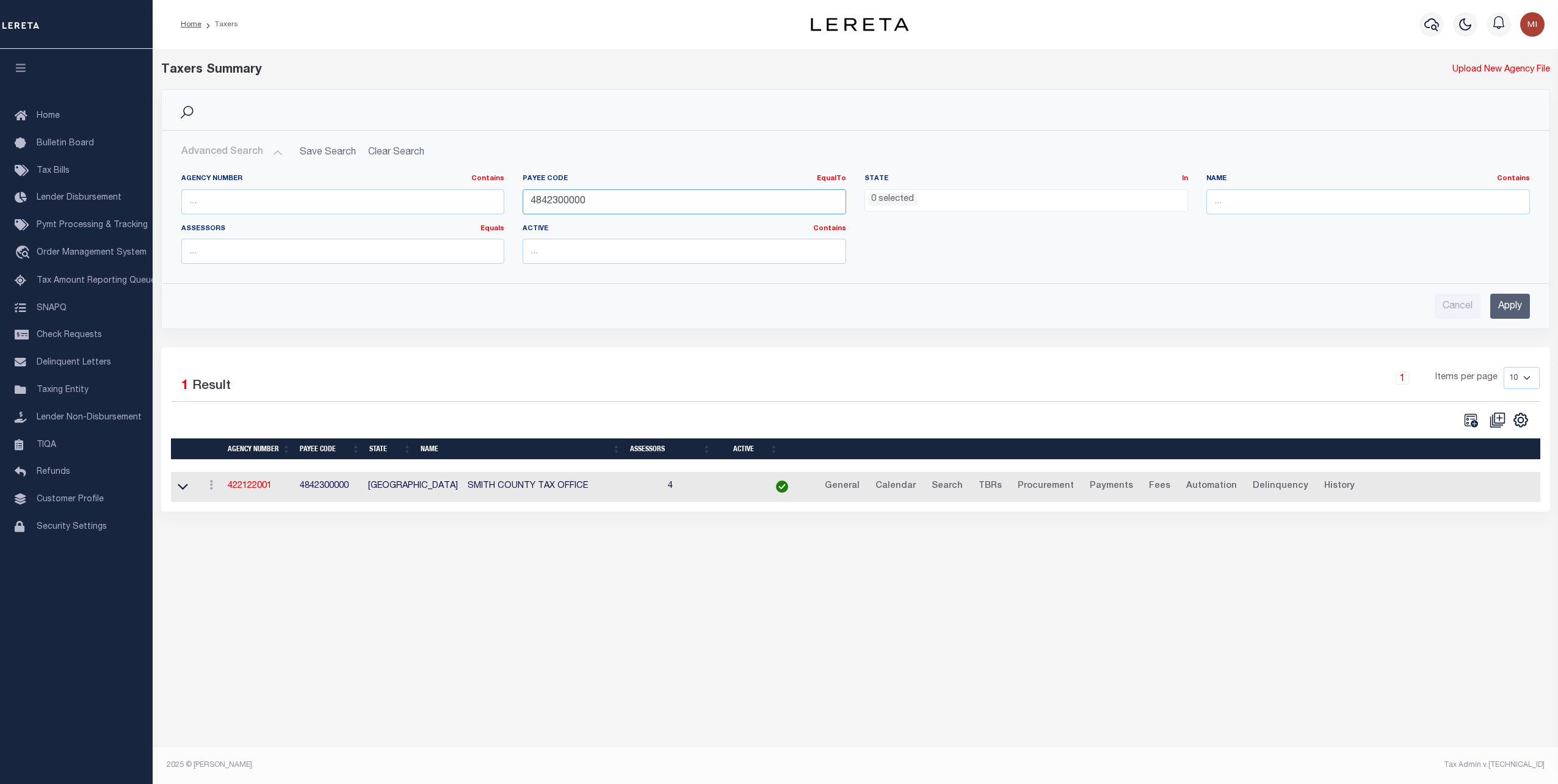
drag, startPoint x: 501, startPoint y: 201, endPoint x: 474, endPoint y: 201, distance: 27.0
click at [474, 201] on div "Agency Number Contains Contains Is Payee Code EqualTo Equals Is Not Equal To Is…" at bounding box center [855, 223] width 1367 height 100
paste input "39"
type input "4843900000"
drag, startPoint x: 1516, startPoint y: 301, endPoint x: 1480, endPoint y: 295, distance: 36.5
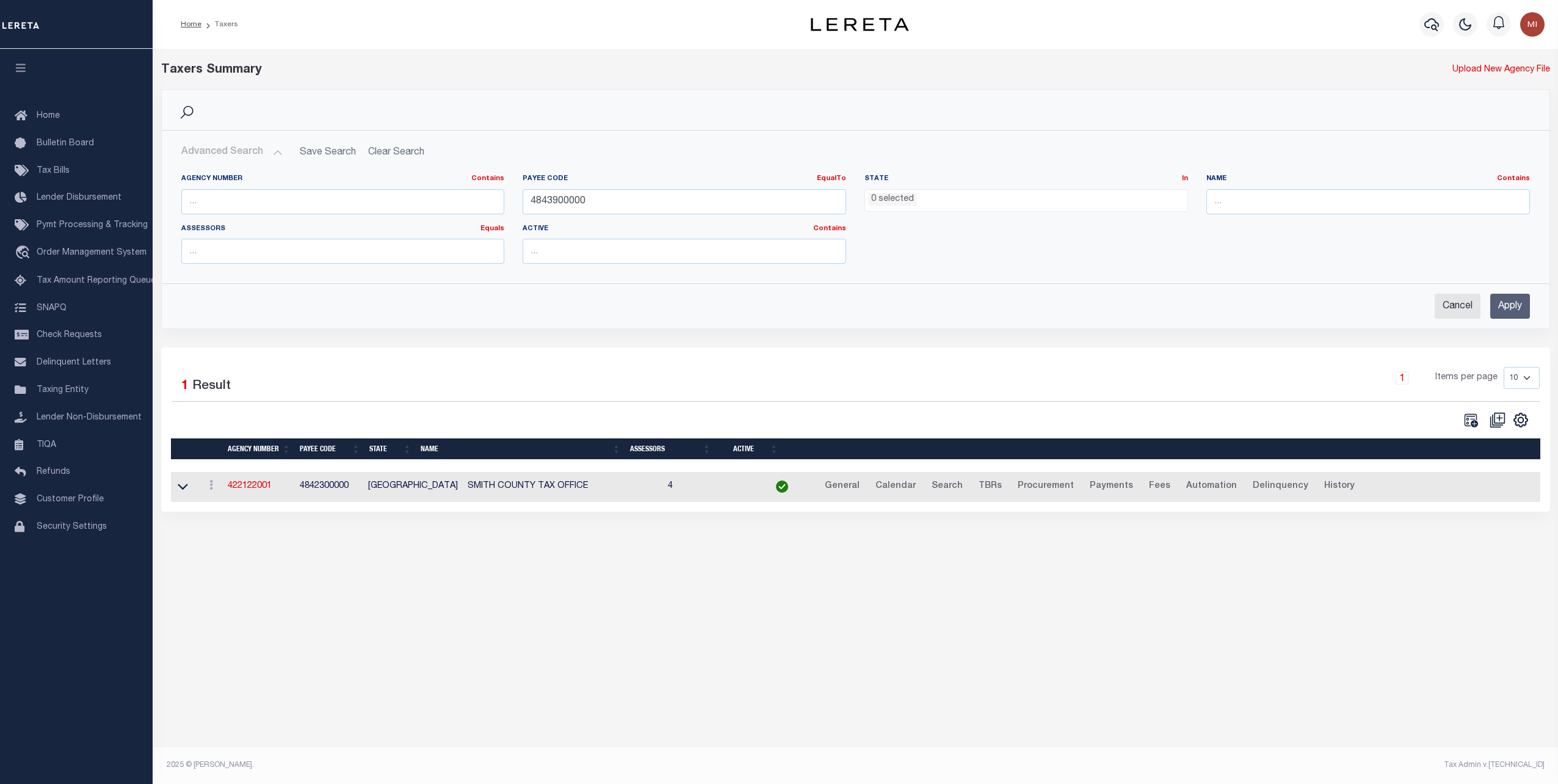
click at [1515, 301] on input "Apply" at bounding box center [1510, 306] width 40 height 25
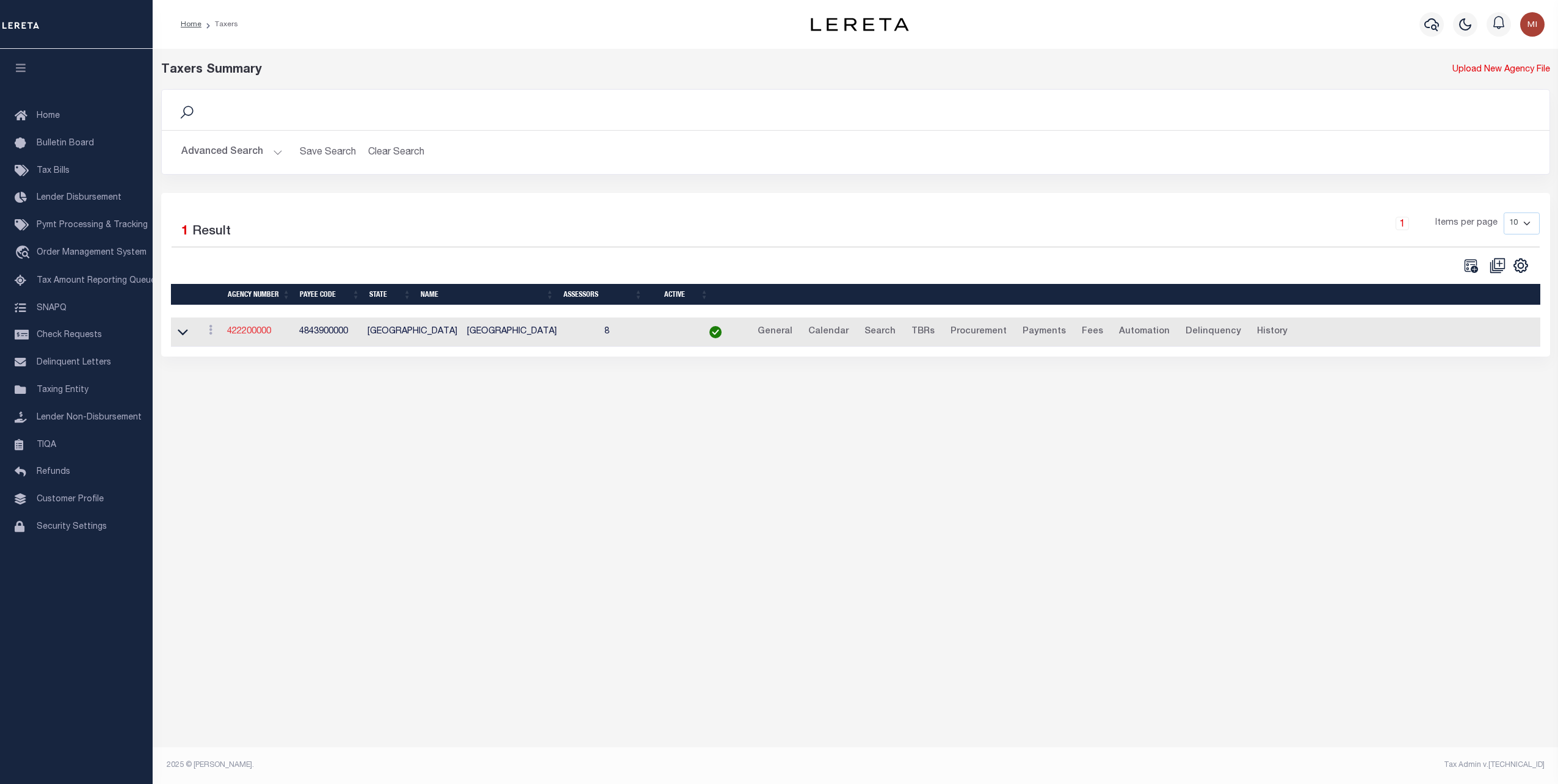
click at [242, 329] on link "422200000" at bounding box center [249, 331] width 44 height 9
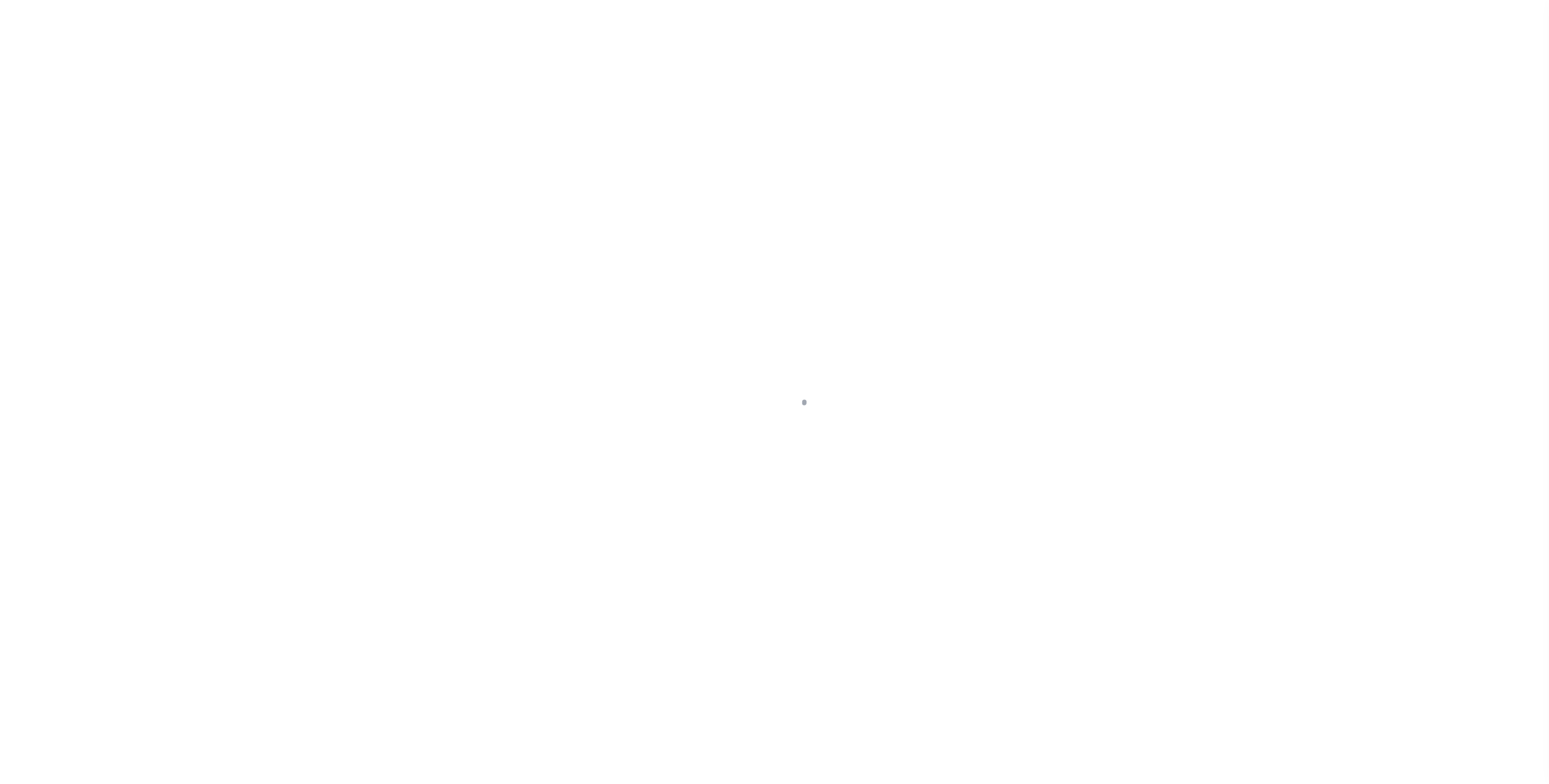
select select
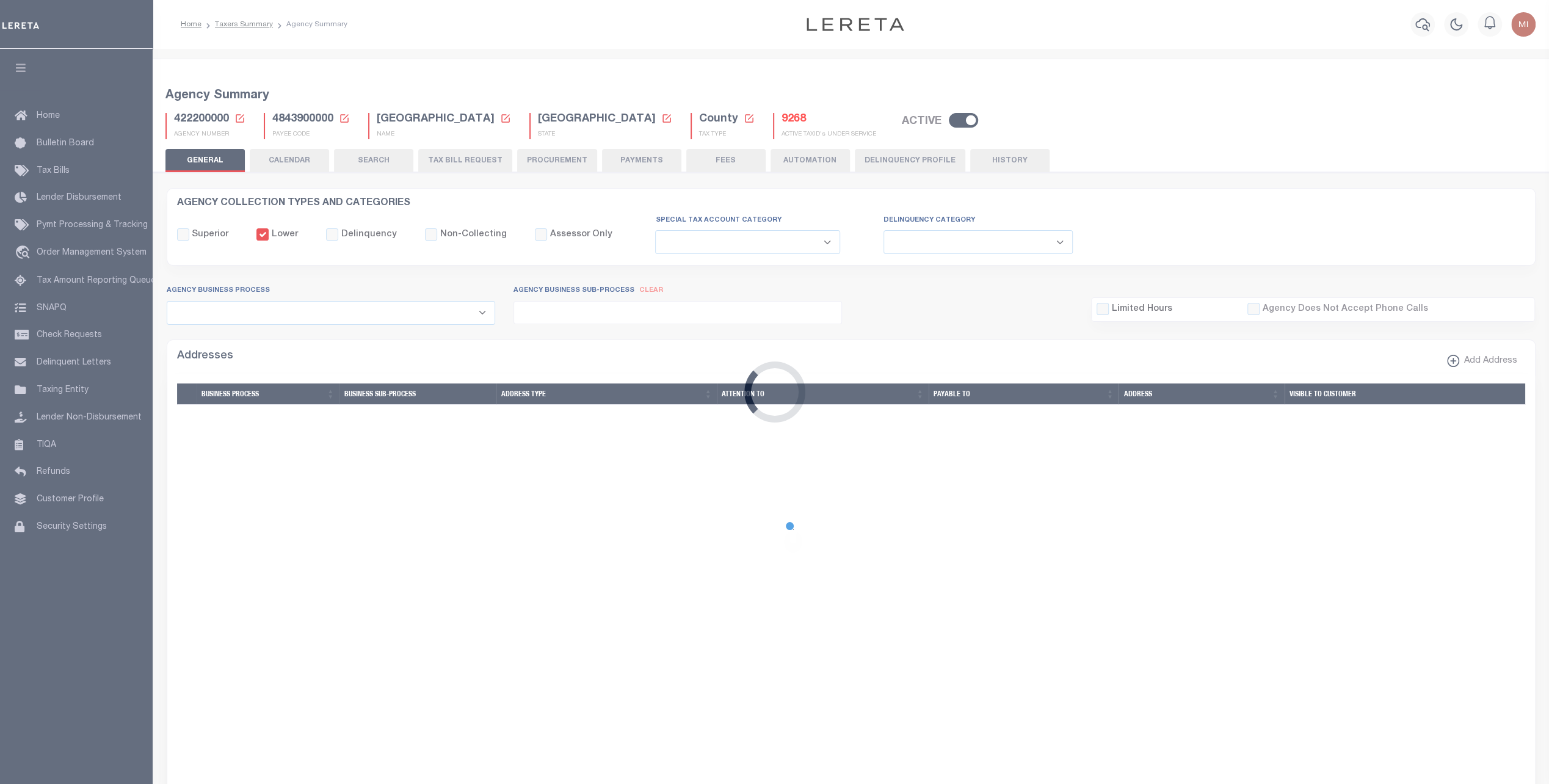
checkbox input "false"
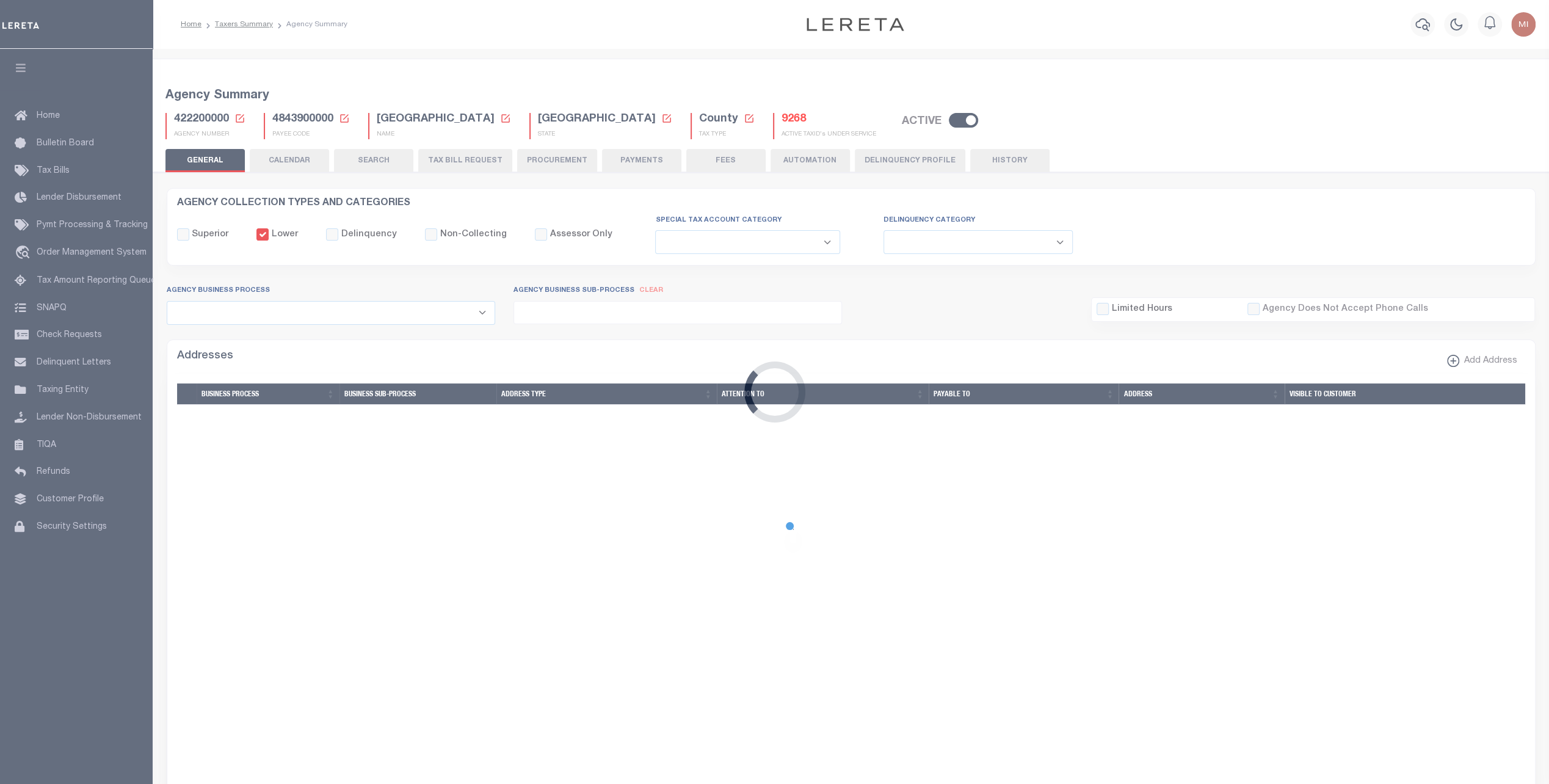
type input "4843900000"
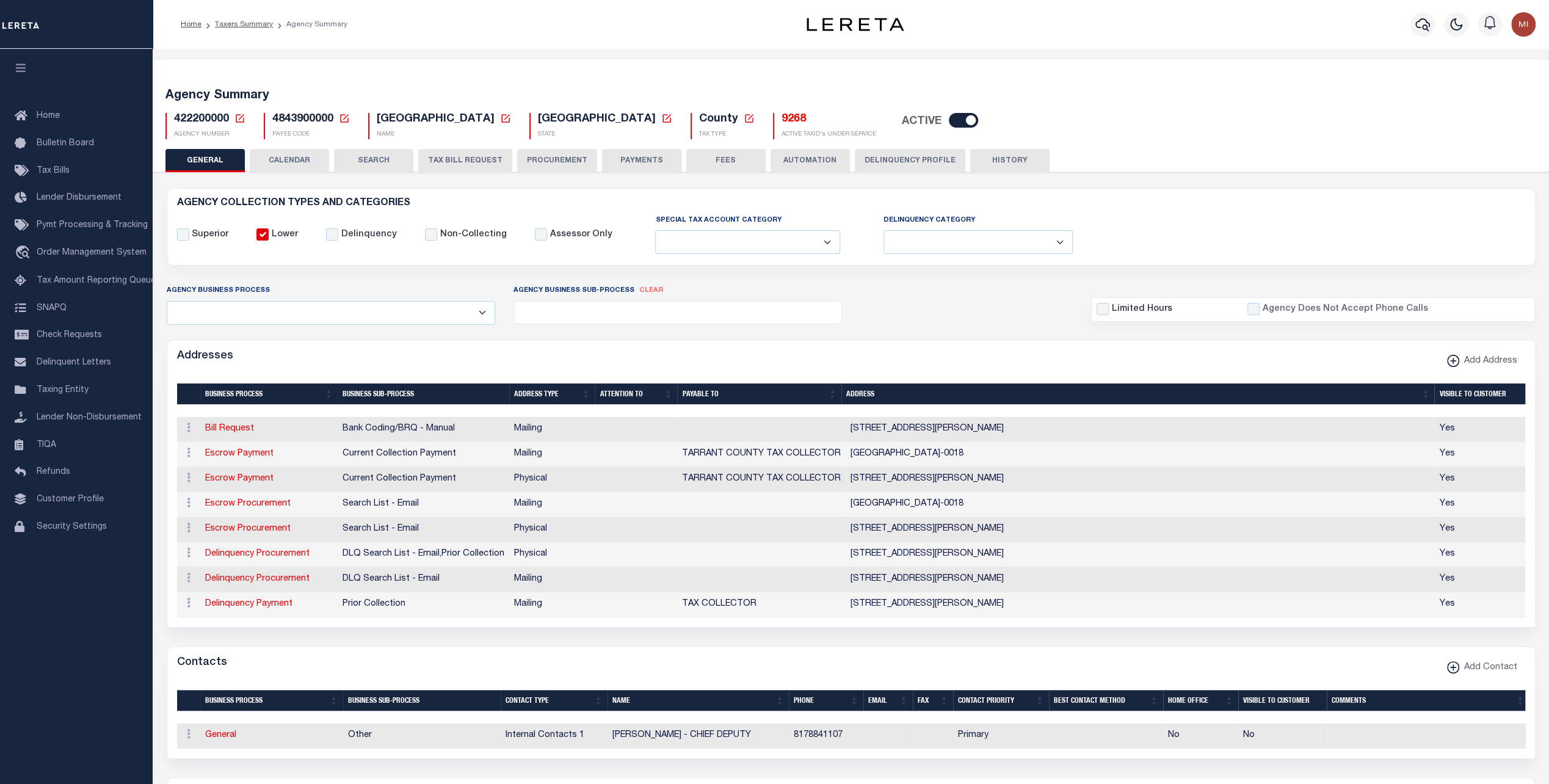
click at [949, 121] on input "checkbox" at bounding box center [963, 120] width 29 height 15
checkbox input "false"
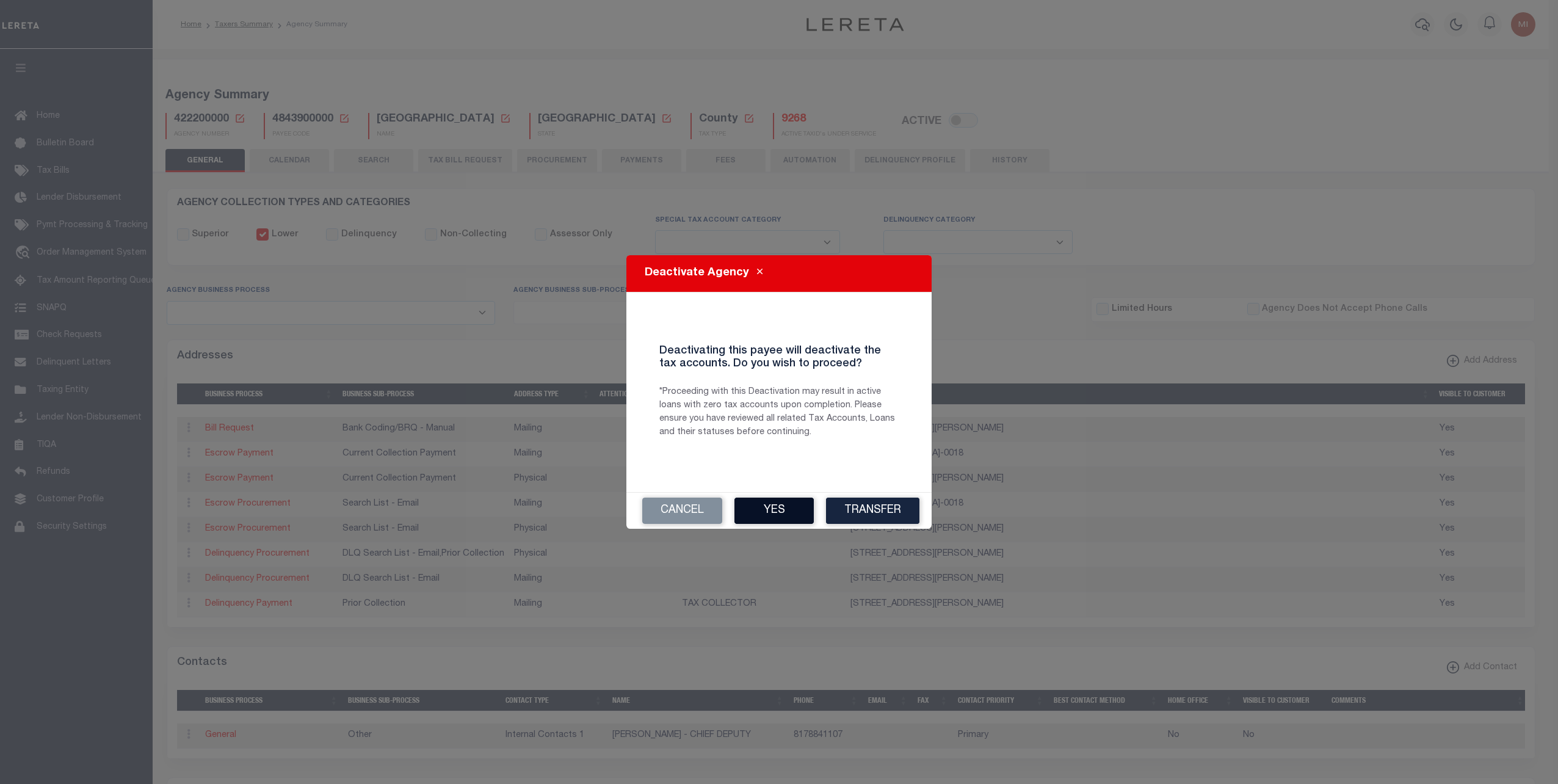
click at [769, 509] on button "Yes" at bounding box center [774, 510] width 79 height 26
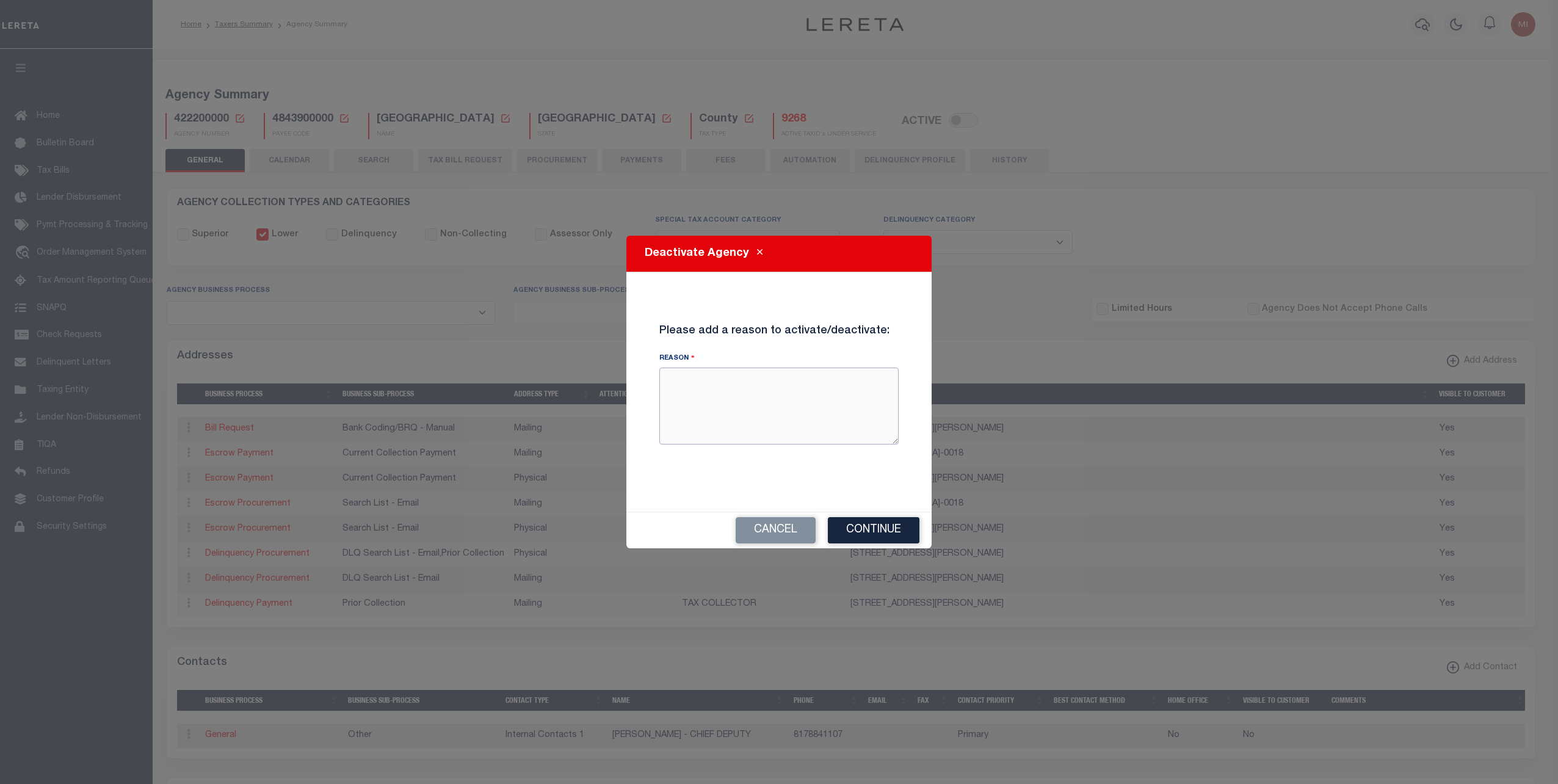
click at [762, 409] on textarea "Reason" at bounding box center [779, 406] width 239 height 77
type textarea "testing"
click at [875, 526] on button "Continue" at bounding box center [873, 530] width 92 height 26
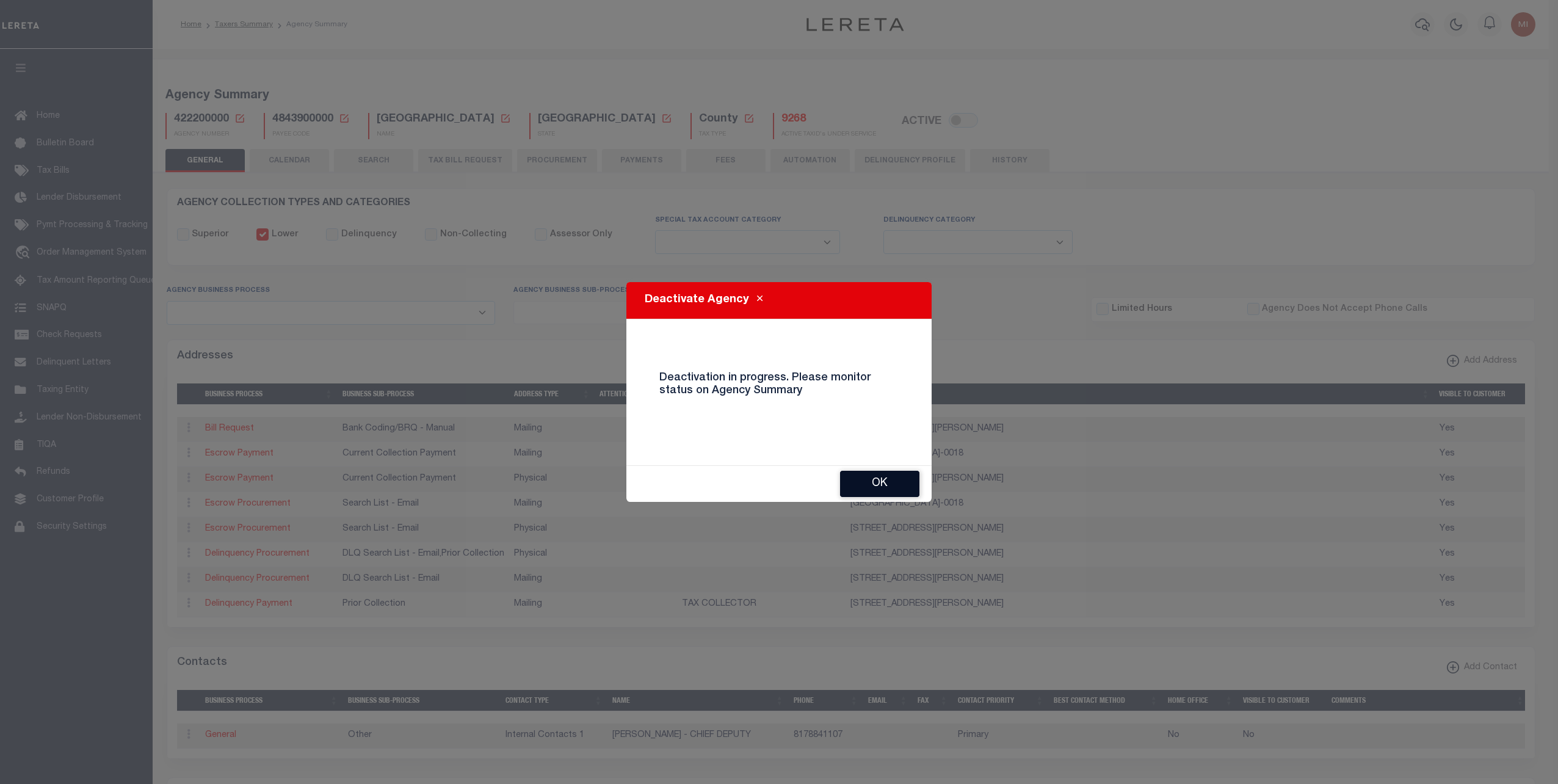
click at [892, 478] on button "OK" at bounding box center [880, 483] width 79 height 26
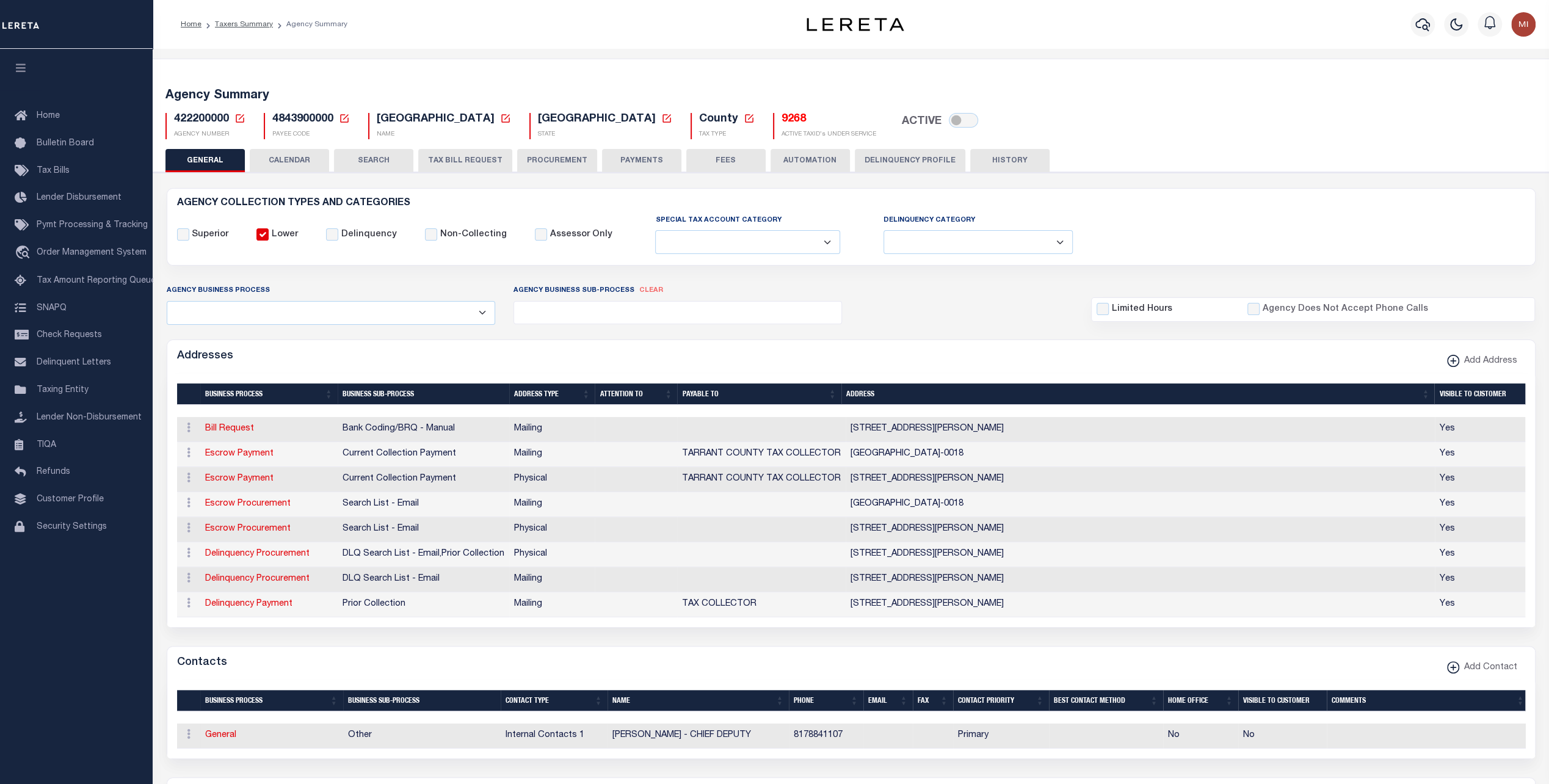
checkbox input "true"
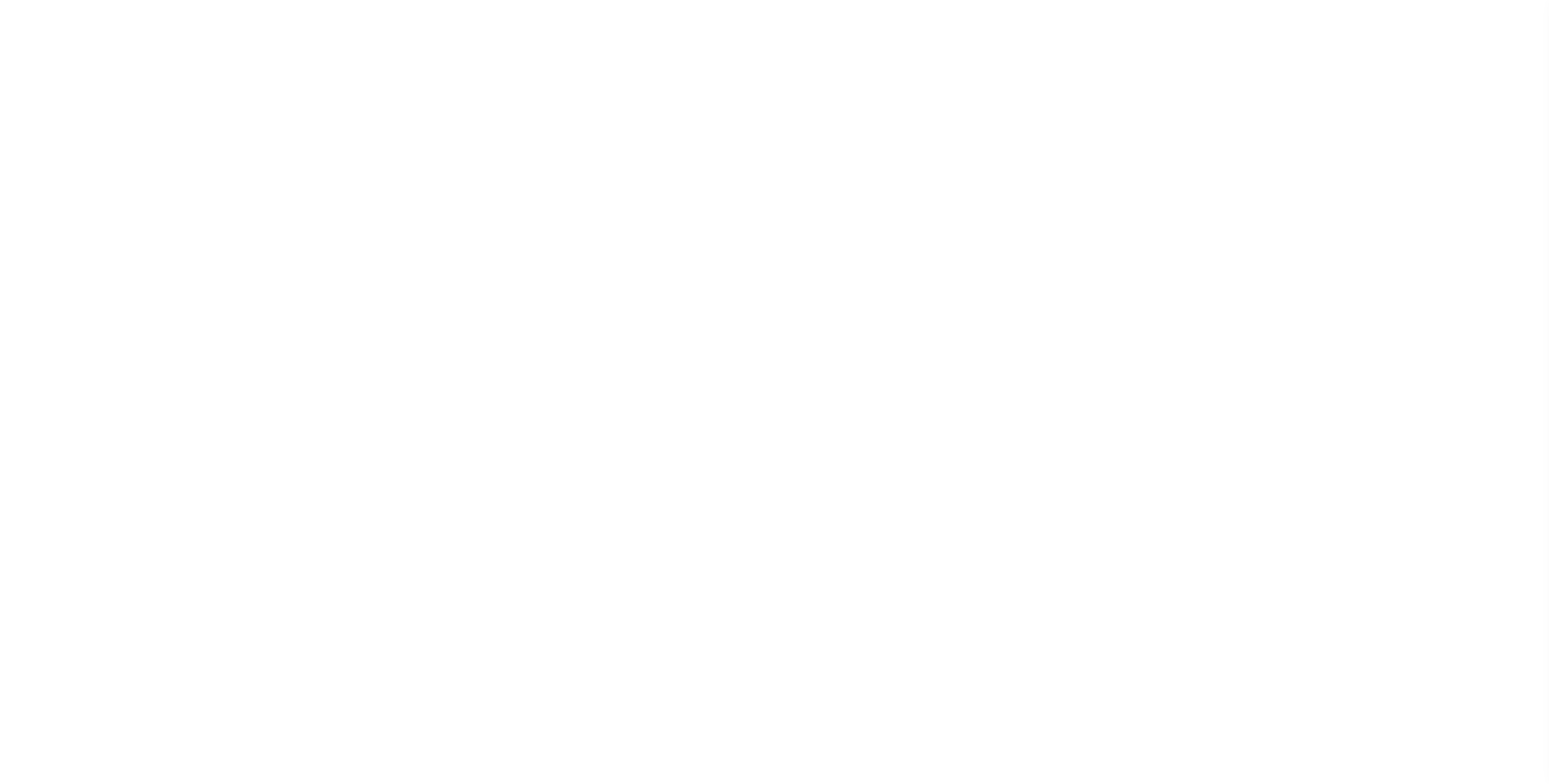
select select
checkbox input "false"
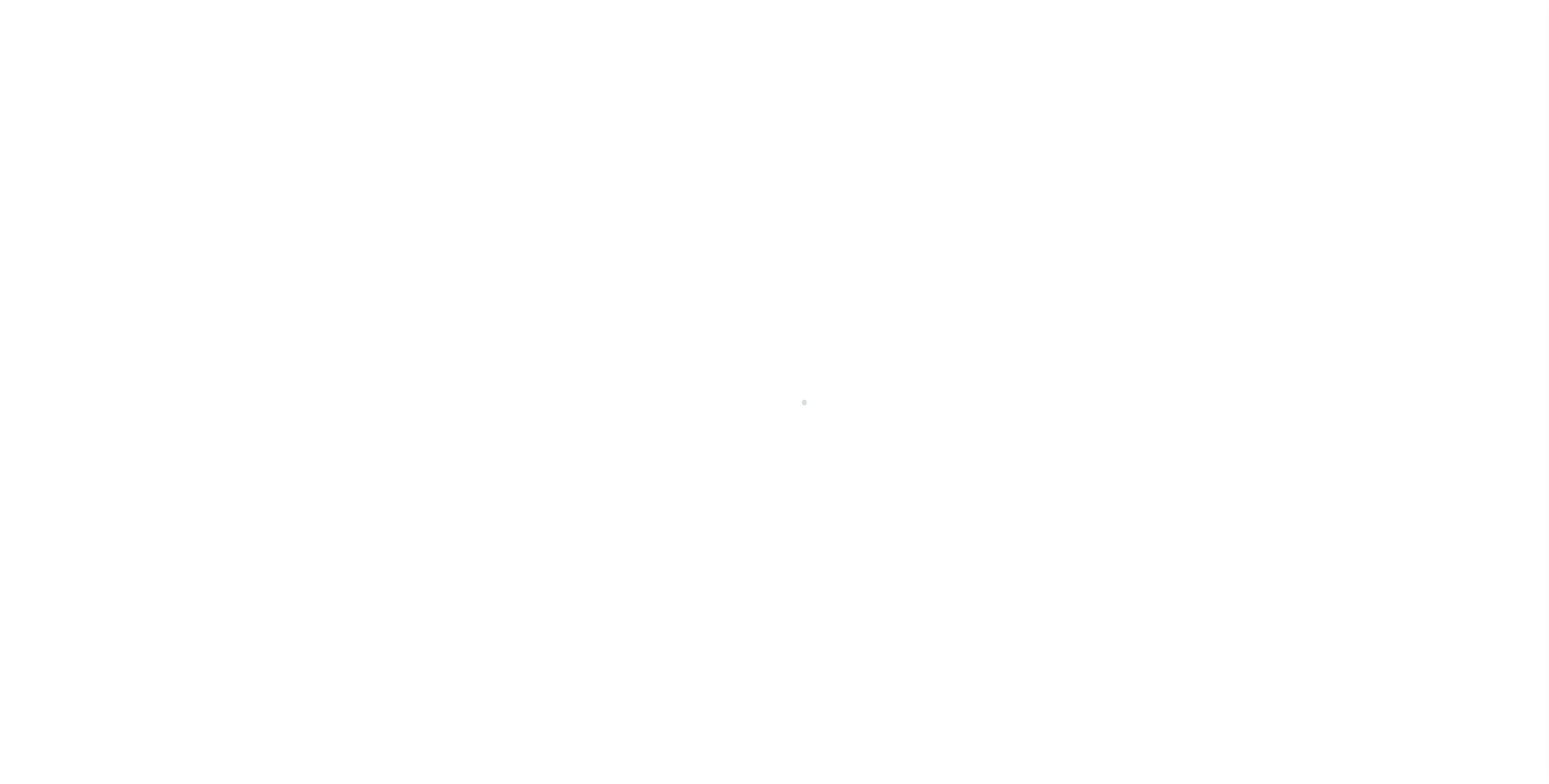
checkbox input "false"
type input "4843900000"
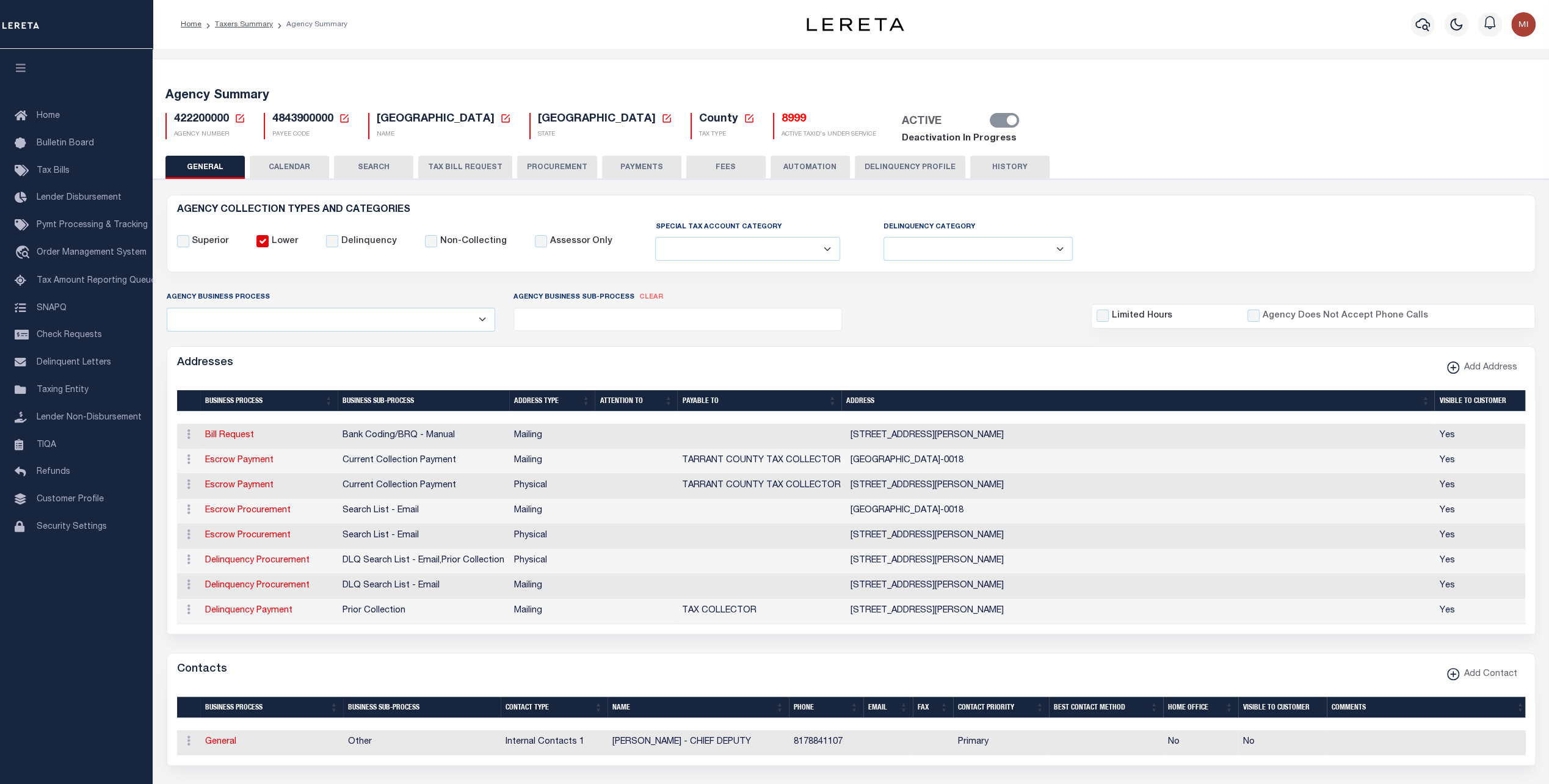
click at [373, 163] on button "SEARCH" at bounding box center [373, 167] width 79 height 23
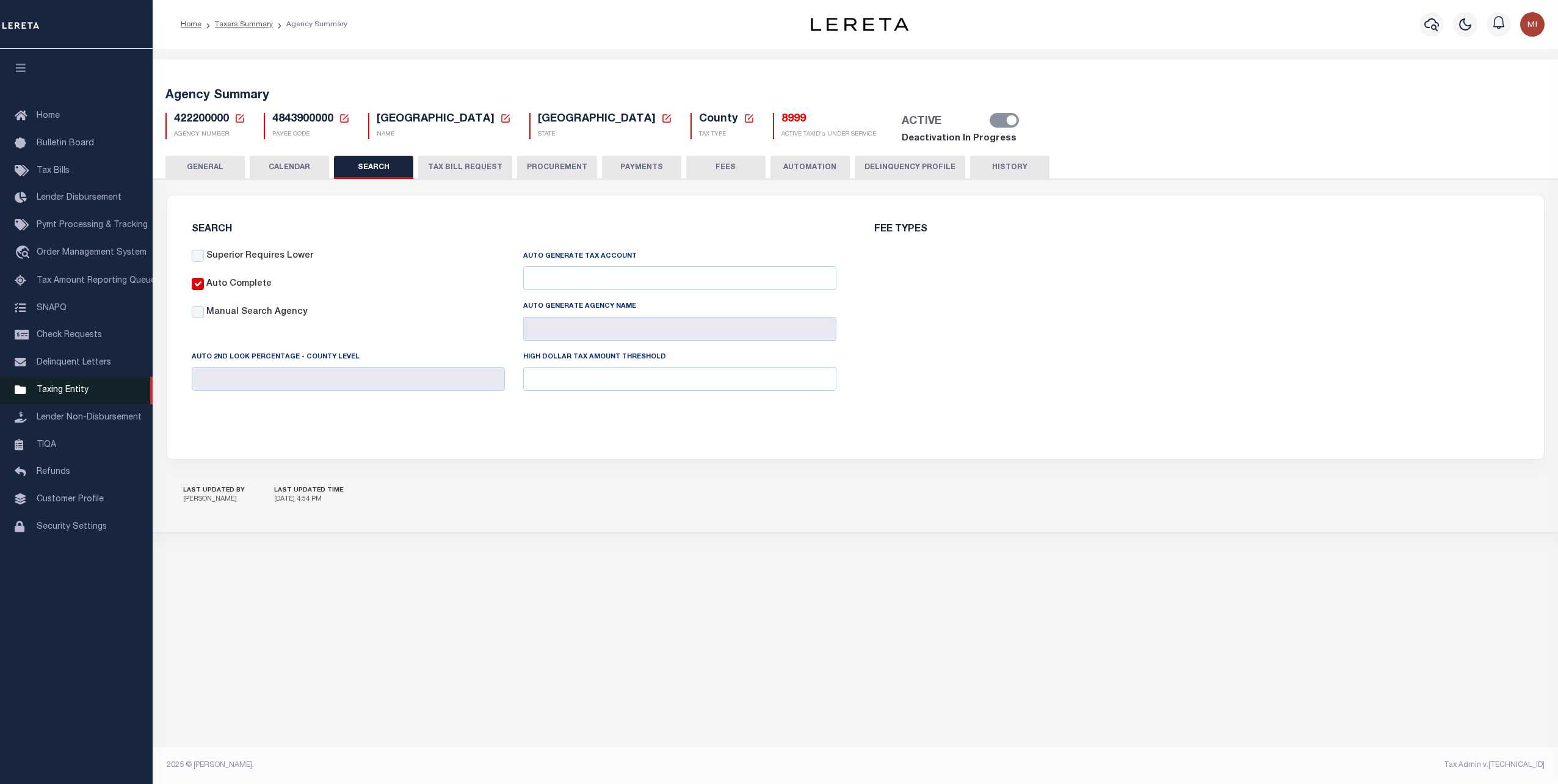
checkbox input "false"
type input "0"
type input "15000"
click at [201, 122] on span "422200000" at bounding box center [201, 118] width 55 height 11
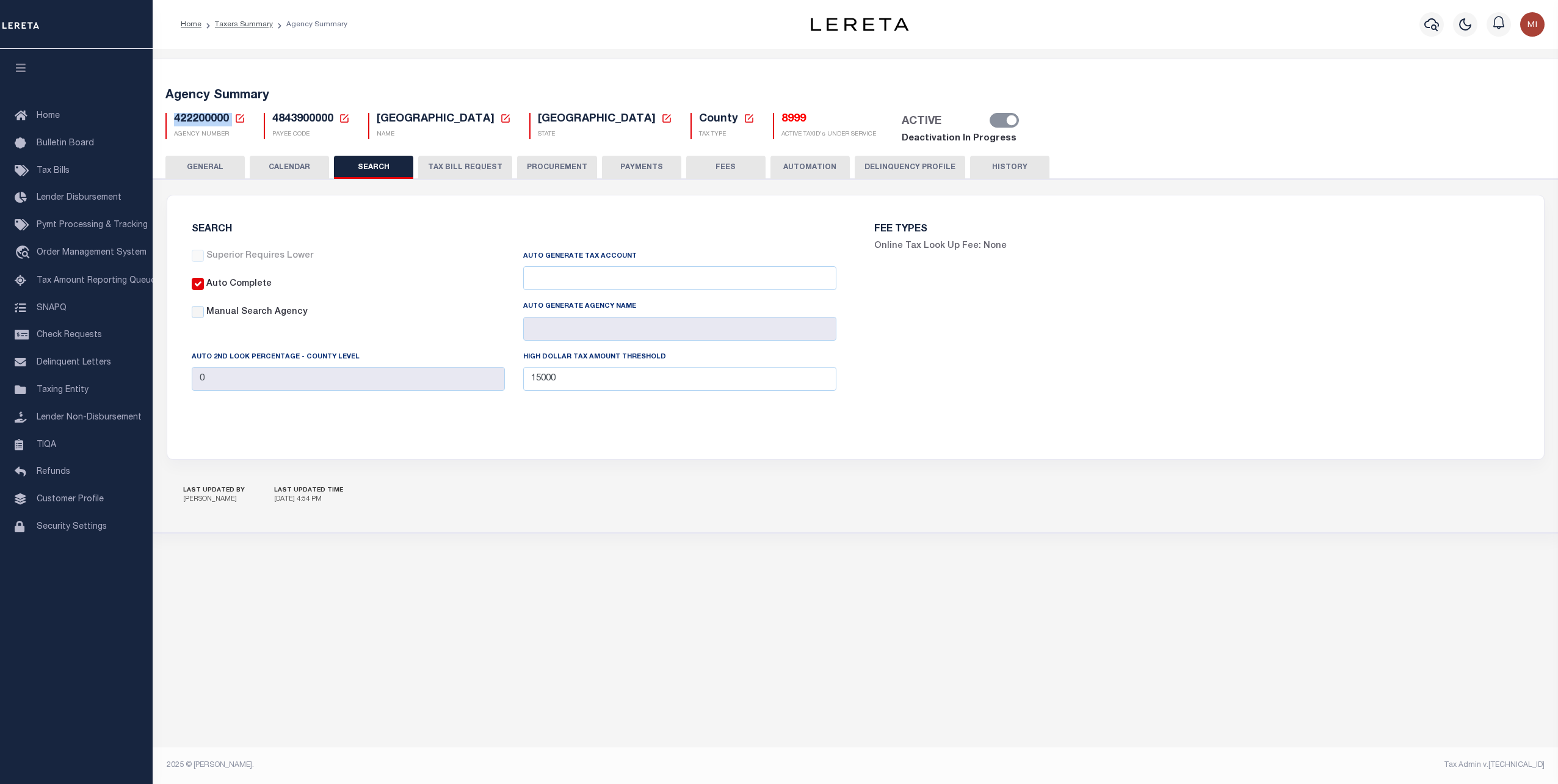
click at [201, 122] on span "422200000" at bounding box center [201, 118] width 55 height 11
copy h5 "422200000"
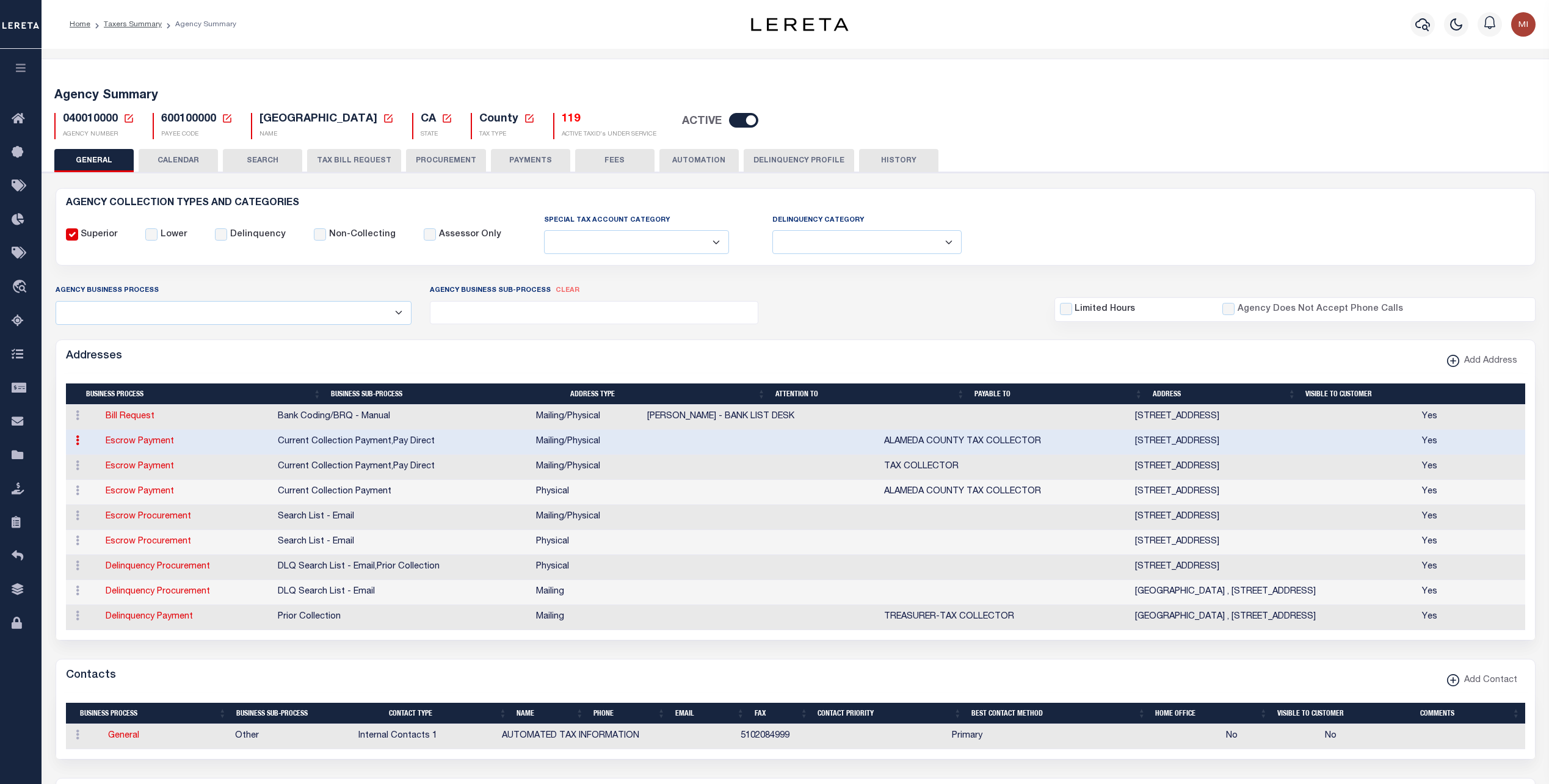
select select
click at [266, 160] on button "SEARCH" at bounding box center [262, 160] width 79 height 23
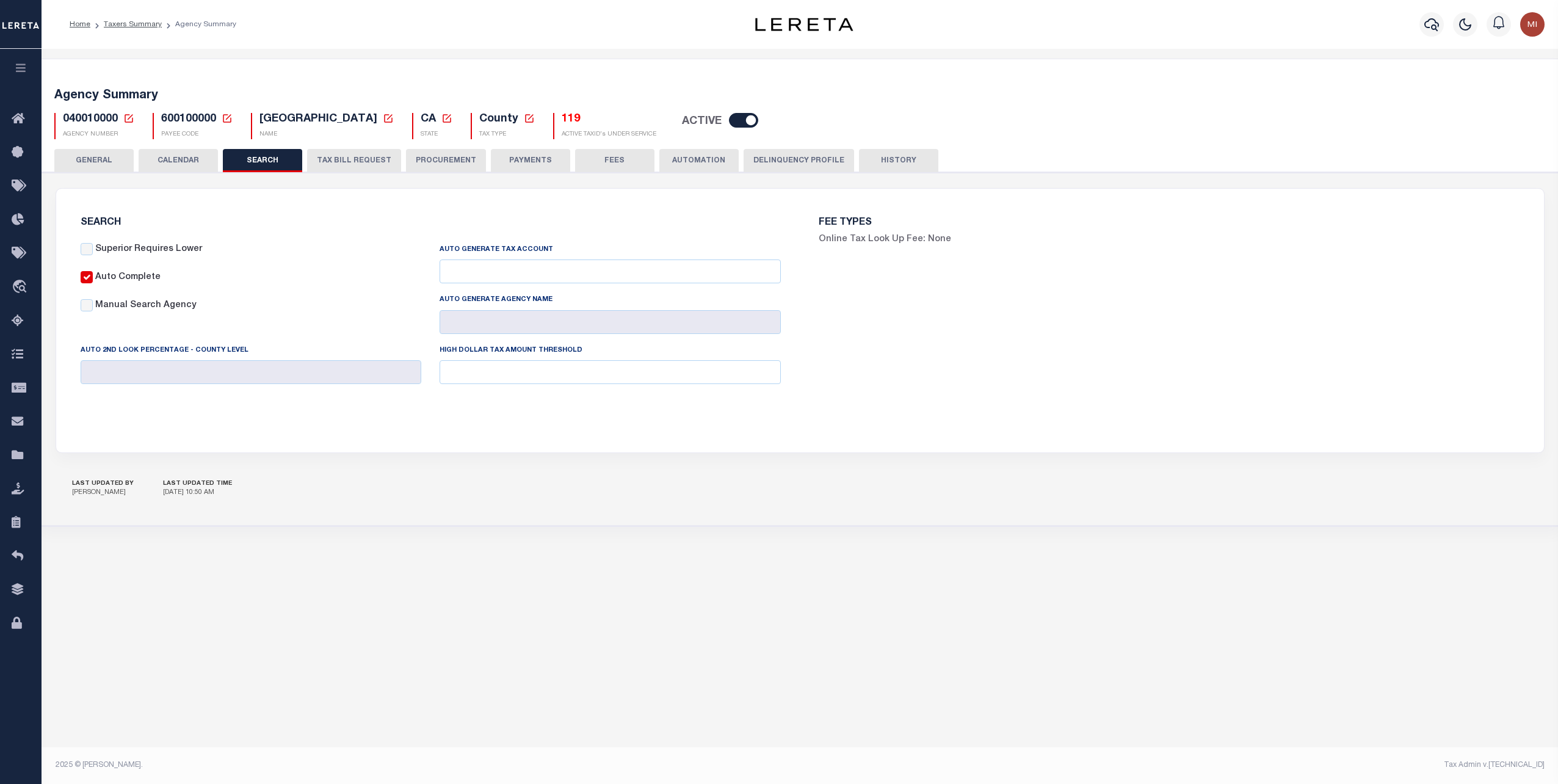
checkbox input "false"
click at [901, 401] on div "FEE TYPES Online Tax Look Up Fee: None" at bounding box center [1169, 312] width 739 height 219
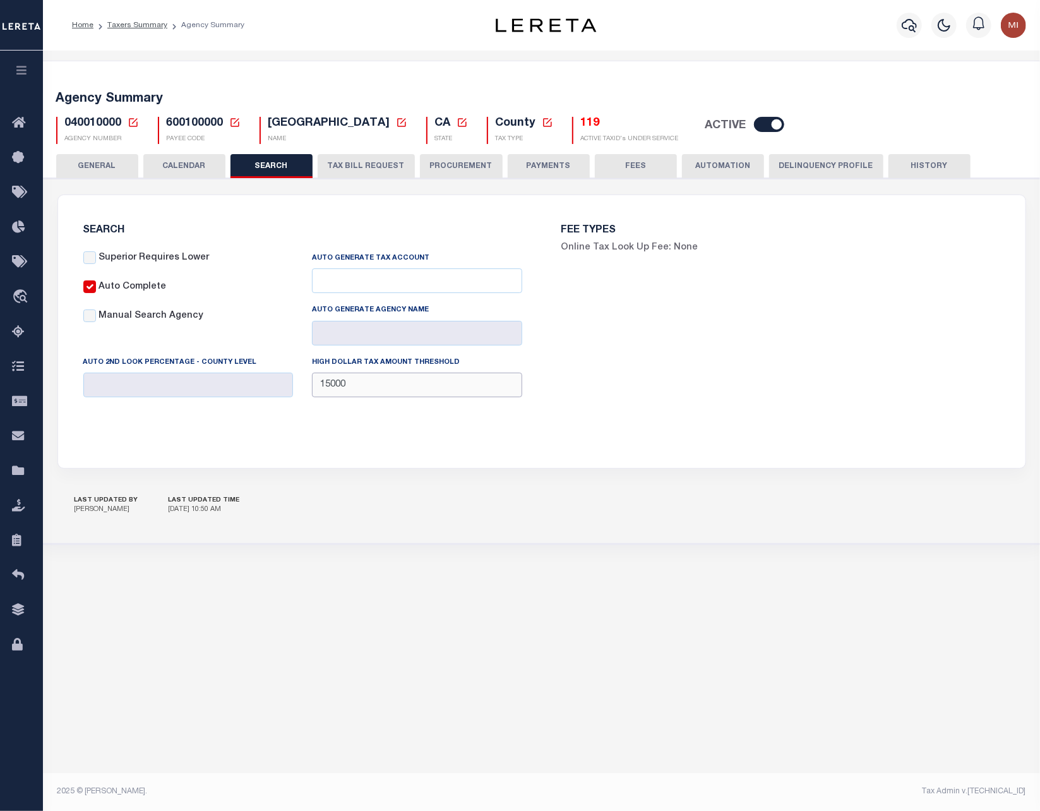
click at [359, 383] on input "15000" at bounding box center [417, 384] width 210 height 25
type input "15001"
click at [944, 698] on div "Agency Summary 040010000 Agency Number Edit Cancel Ok New Agency Number Cancel …" at bounding box center [541, 416] width 997 height 730
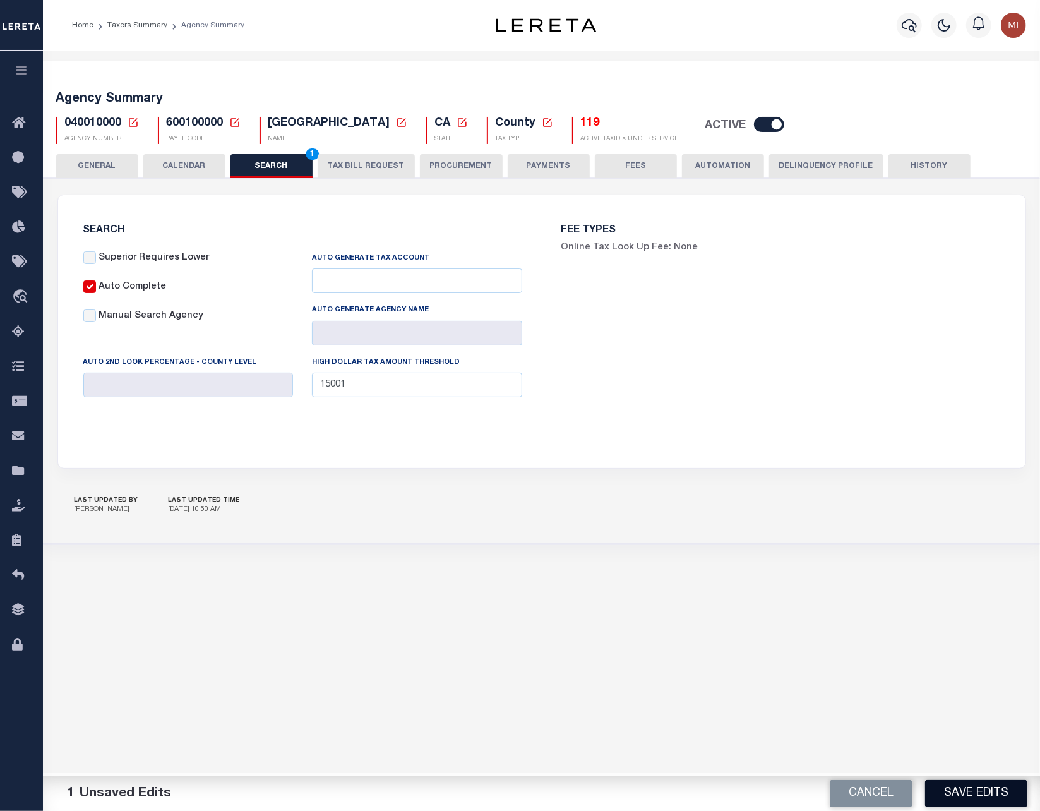
click at [975, 791] on button "Save Edits" at bounding box center [976, 793] width 102 height 27
